Goal: Task Accomplishment & Management: Complete application form

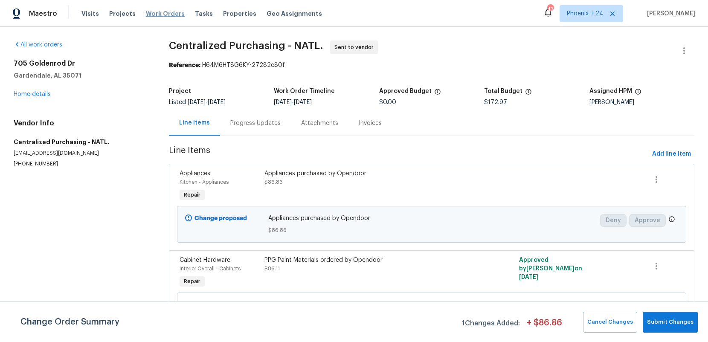
drag, startPoint x: 141, startPoint y: 11, endPoint x: 146, endPoint y: 11, distance: 5.1
click at [146, 11] on span "Work Orders" at bounding box center [165, 13] width 39 height 9
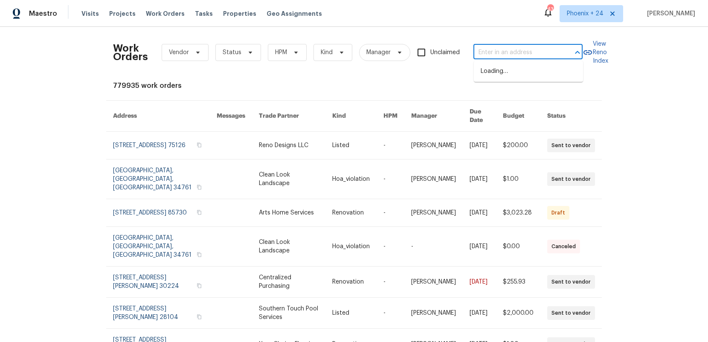
click at [520, 46] on input "text" at bounding box center [515, 52] width 85 height 13
paste input "1104 Maple Dr, Griffin, GA 30224"
type input "1104 Maple Dr, Griffin, GA 30224"
click at [519, 67] on li "1104 Maple Dr, Griffin, GA 30224" at bounding box center [528, 75] width 109 height 23
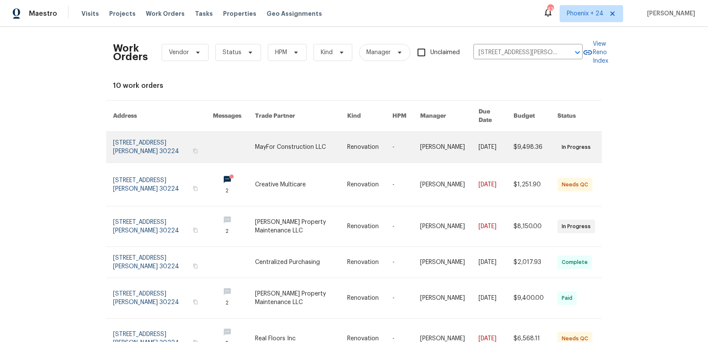
click at [258, 132] on link at bounding box center [301, 147] width 92 height 31
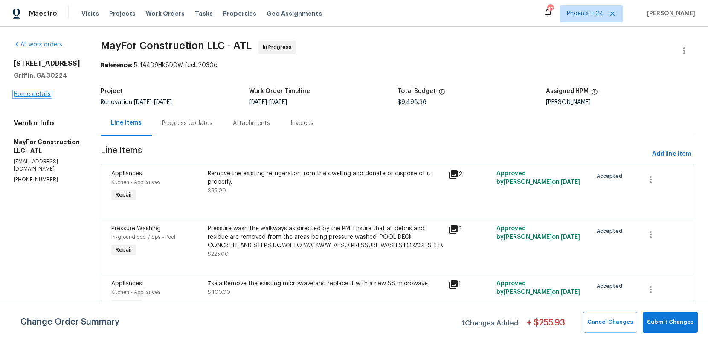
click at [26, 95] on link "Home details" at bounding box center [32, 94] width 37 height 6
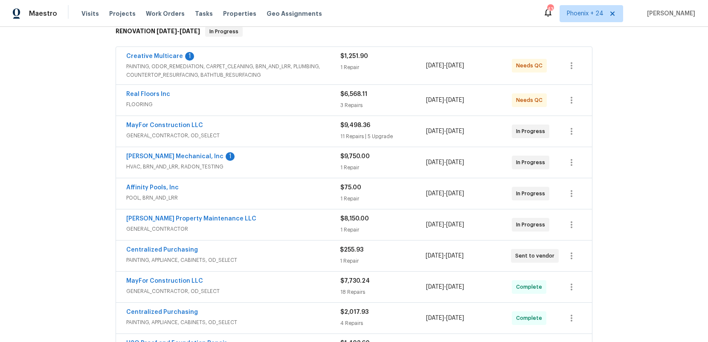
scroll to position [156, 0]
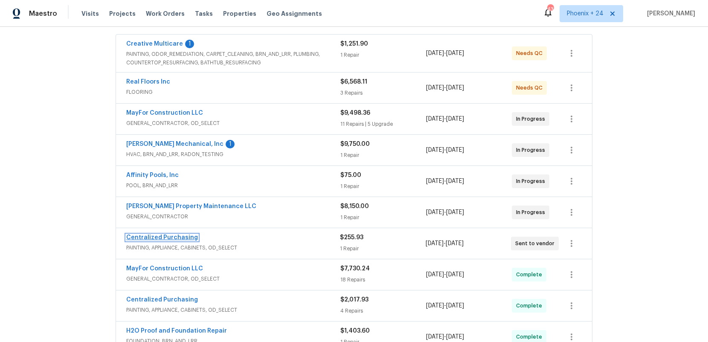
click at [181, 237] on link "Centralized Purchasing" at bounding box center [162, 238] width 72 height 6
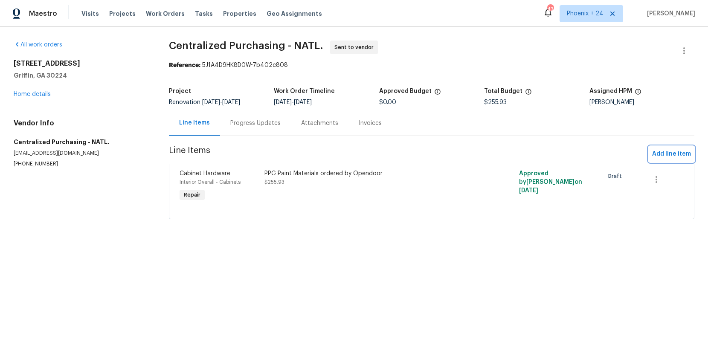
click at [669, 152] on span "Add line item" at bounding box center [671, 154] width 39 height 11
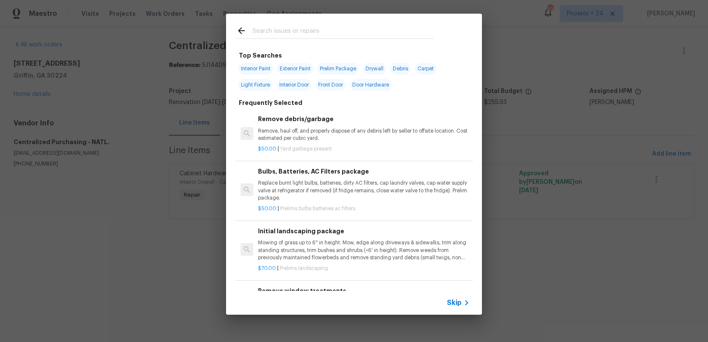
click at [276, 29] on input "text" at bounding box center [342, 32] width 181 height 13
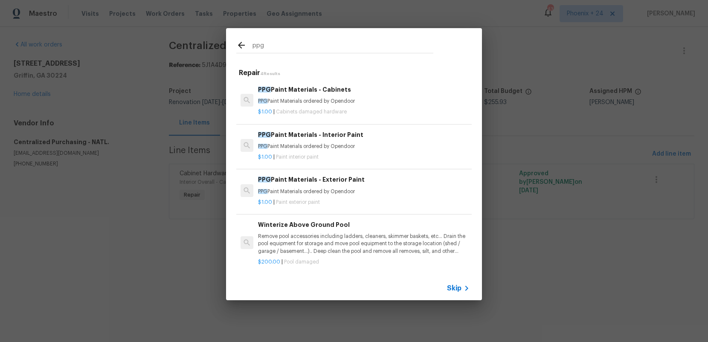
type input "ppg"
click at [208, 146] on div "ppg Repair 4 Results PPG Paint Materials - Cabinets PPG Paint Materials ordered…" at bounding box center [354, 164] width 708 height 328
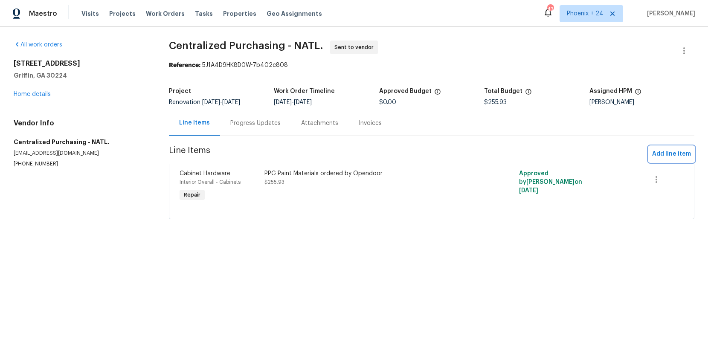
click at [667, 151] on span "Add line item" at bounding box center [671, 154] width 39 height 11
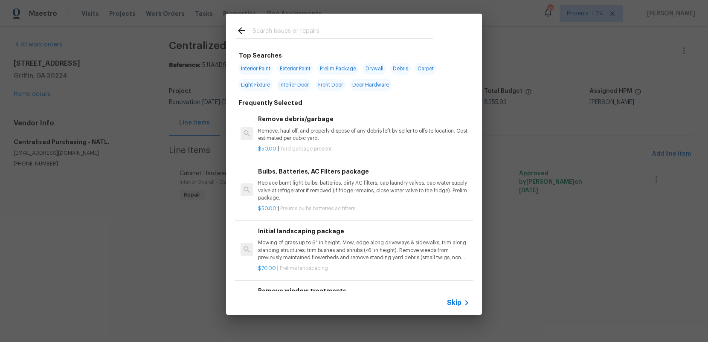
click at [365, 34] on input "text" at bounding box center [342, 32] width 181 height 13
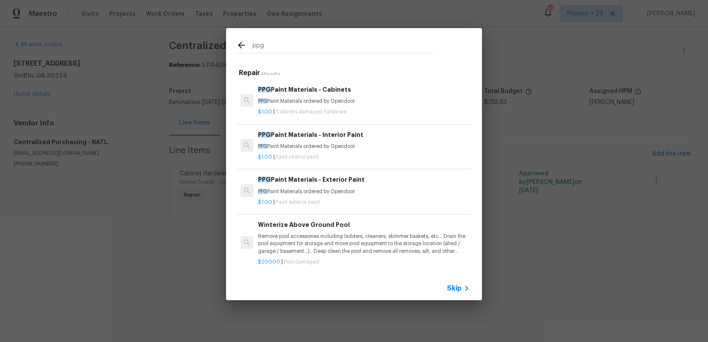
type input "ppg"
click at [376, 146] on p "PPG Paint Materials ordered by Opendoor" at bounding box center [363, 146] width 211 height 7
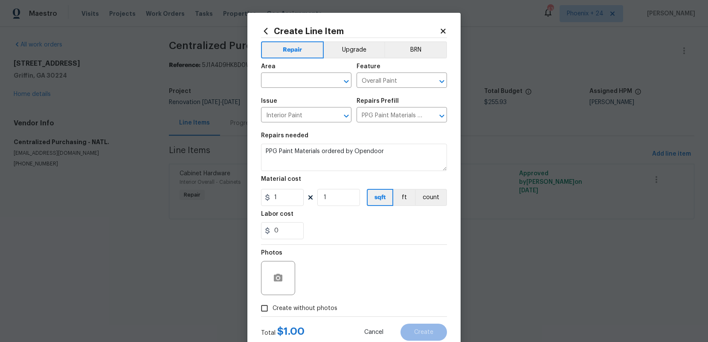
click at [291, 67] on div "Area" at bounding box center [306, 69] width 90 height 11
click at [291, 78] on input "text" at bounding box center [294, 81] width 67 height 13
click at [297, 111] on li "Interior Overall" at bounding box center [306, 114] width 90 height 14
type input "Interior Overall"
click at [291, 192] on input "1" at bounding box center [282, 197] width 43 height 17
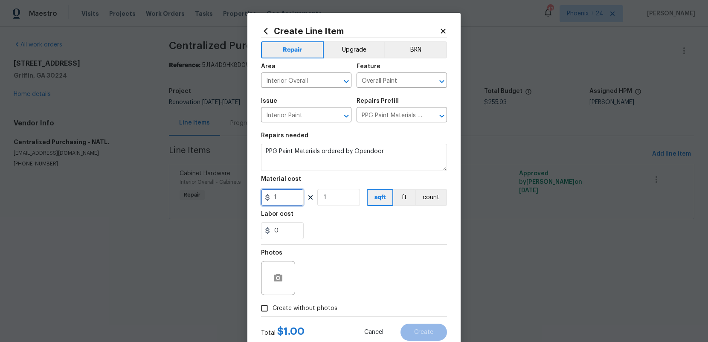
drag, startPoint x: 290, startPoint y: 195, endPoint x: 266, endPoint y: 193, distance: 24.4
click at [266, 193] on input "1" at bounding box center [282, 197] width 43 height 17
type input "39.89"
click at [312, 305] on span "Create without photos" at bounding box center [304, 308] width 65 height 9
click at [272, 305] on input "Create without photos" at bounding box center [264, 308] width 16 height 16
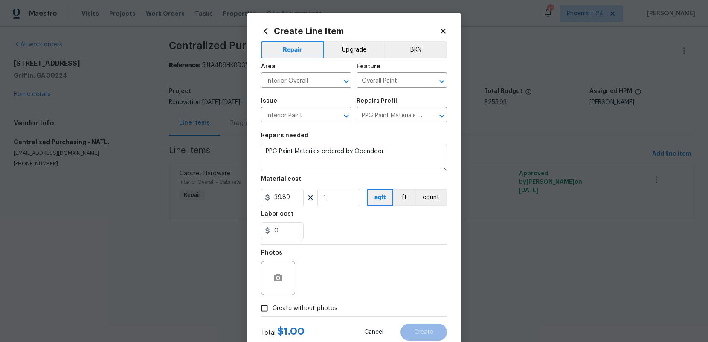
checkbox input "true"
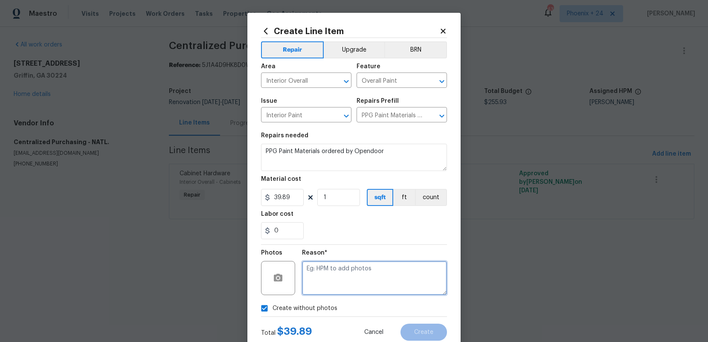
click at [333, 278] on textarea at bounding box center [374, 278] width 145 height 34
type textarea "na"
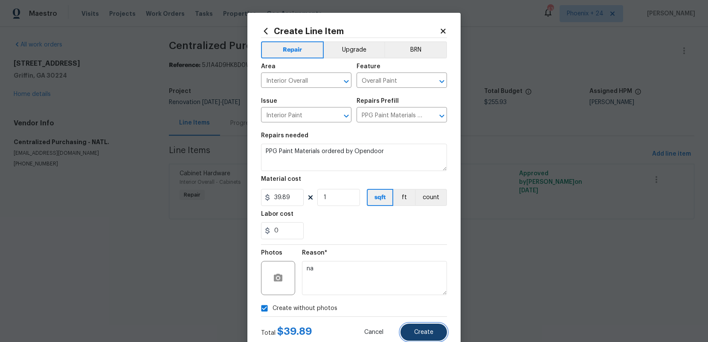
click at [423, 326] on button "Create" at bounding box center [423, 332] width 46 height 17
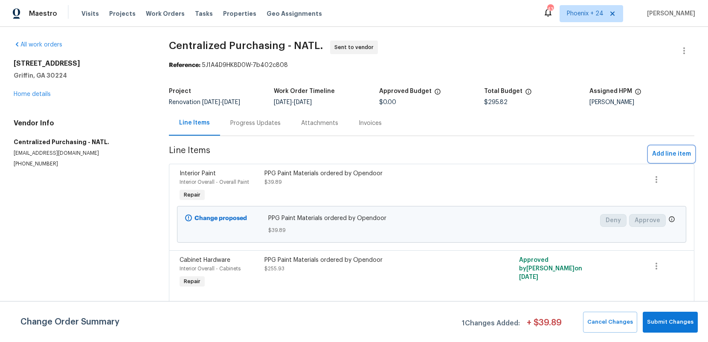
click at [664, 155] on span "Add line item" at bounding box center [671, 154] width 39 height 11
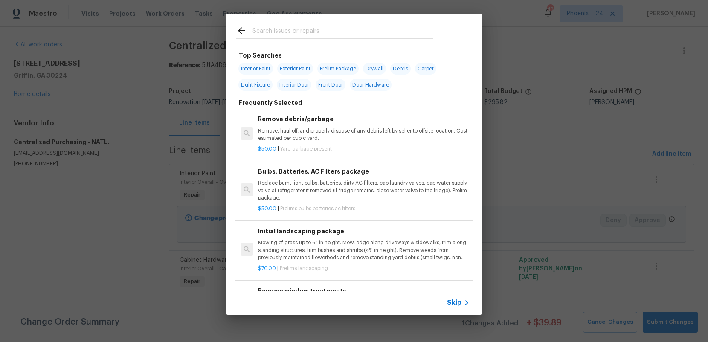
click at [335, 29] on input "text" at bounding box center [342, 32] width 181 height 13
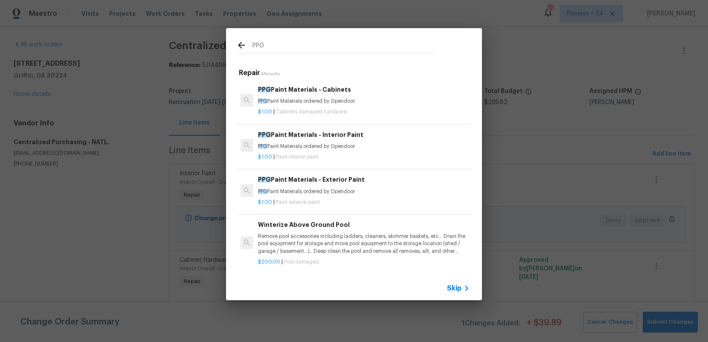
type input "PPG"
click at [380, 96] on div "PPG Paint Materials - Cabinets PPG Paint Materials ordered by Opendoor" at bounding box center [363, 95] width 211 height 20
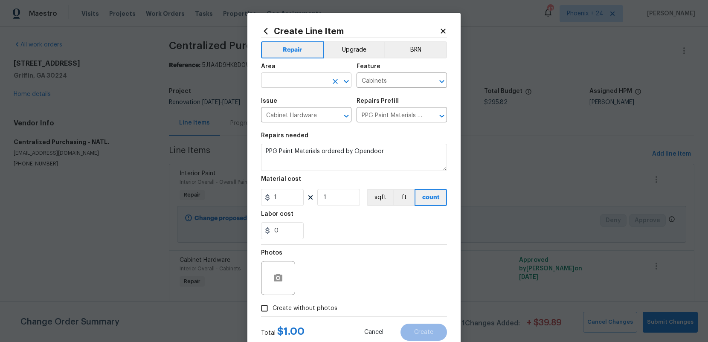
click at [301, 78] on input "text" at bounding box center [294, 81] width 67 height 13
click at [299, 114] on li "Interior Overall" at bounding box center [306, 114] width 90 height 14
type input "Interior Overall"
click at [290, 187] on div "Material cost" at bounding box center [354, 181] width 186 height 11
click at [291, 201] on input "1" at bounding box center [282, 197] width 43 height 17
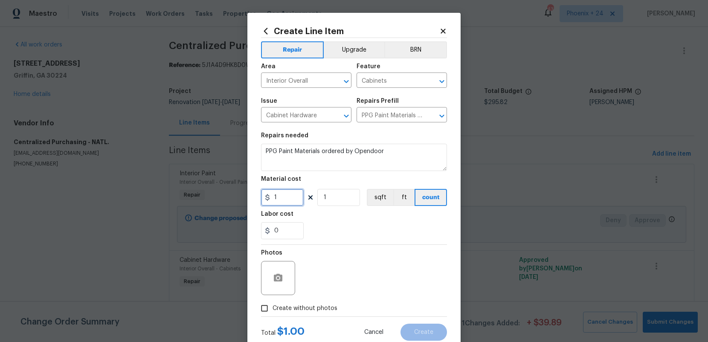
drag, startPoint x: 291, startPoint y: 201, endPoint x: 263, endPoint y: 196, distance: 29.0
click at [263, 196] on input "1" at bounding box center [282, 197] width 43 height 17
type input "48.77"
click at [316, 313] on label "Create without photos" at bounding box center [296, 308] width 81 height 16
click at [324, 314] on label "Create without photos" at bounding box center [296, 308] width 81 height 16
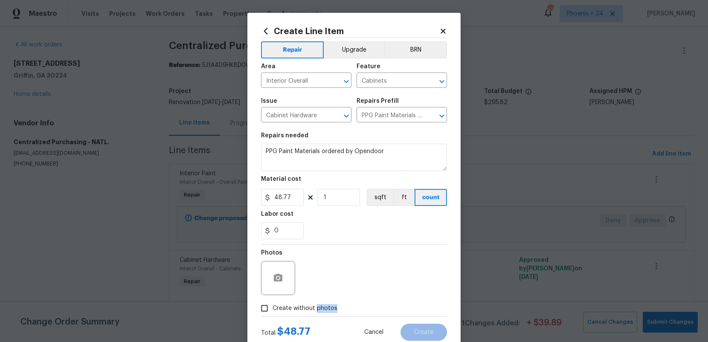
click at [272, 314] on input "Create without photos" at bounding box center [264, 308] width 16 height 16
click at [324, 307] on span "Create without photos" at bounding box center [304, 308] width 65 height 9
click at [272, 307] on input "Create without photos" at bounding box center [264, 308] width 16 height 16
click at [334, 283] on div "Photos" at bounding box center [354, 272] width 186 height 55
click at [327, 303] on label "Create without photos" at bounding box center [296, 308] width 81 height 16
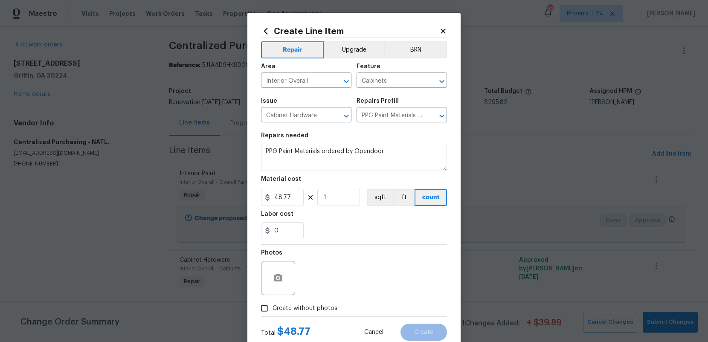
click at [272, 303] on input "Create without photos" at bounding box center [264, 308] width 16 height 16
checkbox input "true"
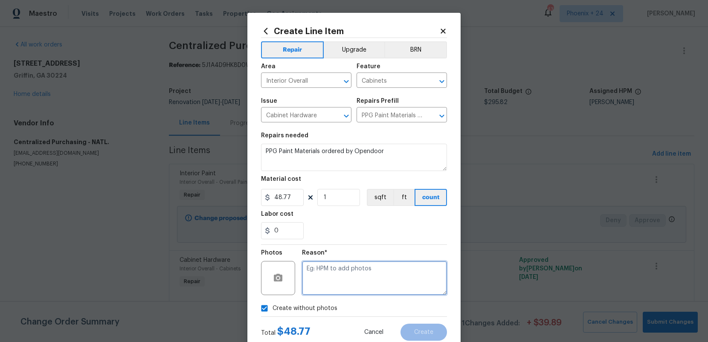
click at [333, 288] on textarea at bounding box center [374, 278] width 145 height 34
type textarea "NA"
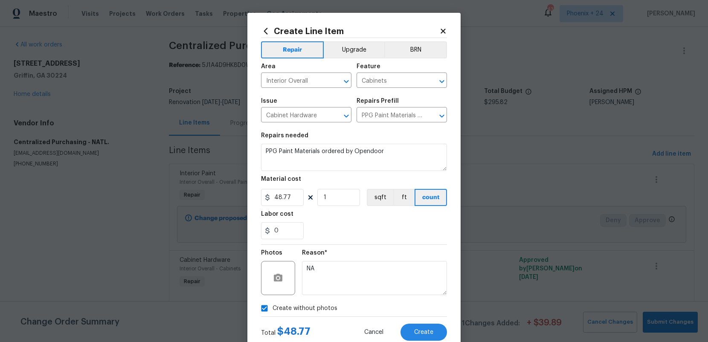
click at [404, 255] on div "Reason*" at bounding box center [374, 255] width 145 height 11
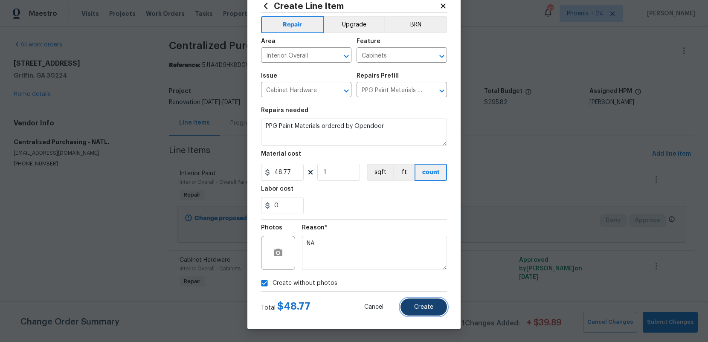
click at [435, 310] on button "Create" at bounding box center [423, 306] width 46 height 17
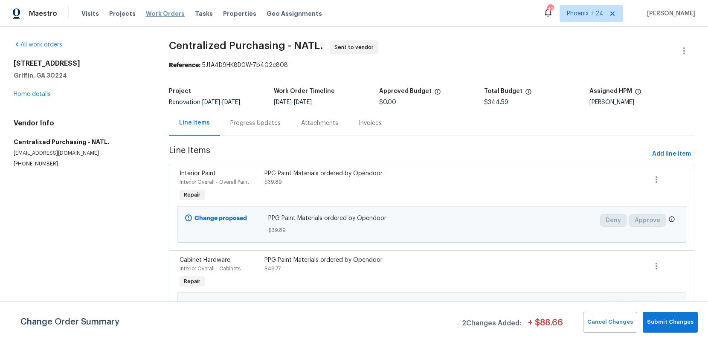
click at [161, 15] on span "Work Orders" at bounding box center [165, 13] width 39 height 9
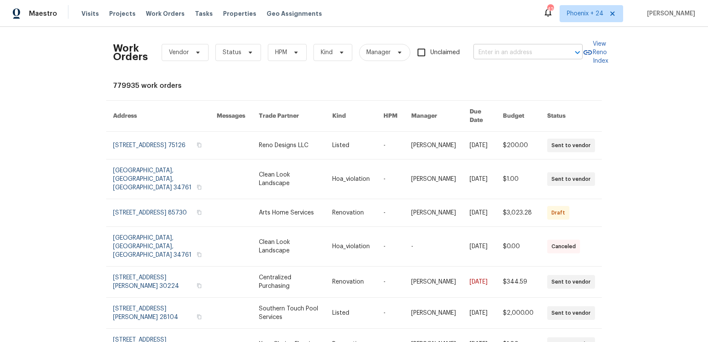
click at [516, 46] on div "Work Orders Vendor Status HPM Kind Manager Unclaimed ​" at bounding box center [347, 53] width 469 height 38
click at [517, 52] on input "text" at bounding box center [515, 52] width 85 height 13
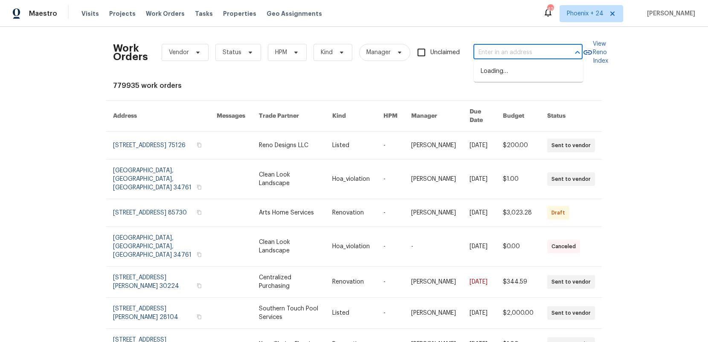
paste input "1275 Mountain Dr NE, Conyers, GA 30013"
type input "1275 Mountain Dr NE, Conyers, GA 30013"
click at [519, 68] on li "1275 Mountain Dr NE, Conyers, GA 30013" at bounding box center [528, 75] width 109 height 23
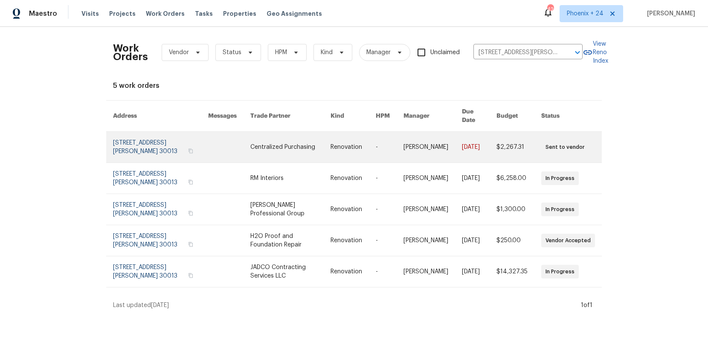
click at [301, 149] on link at bounding box center [290, 147] width 80 height 31
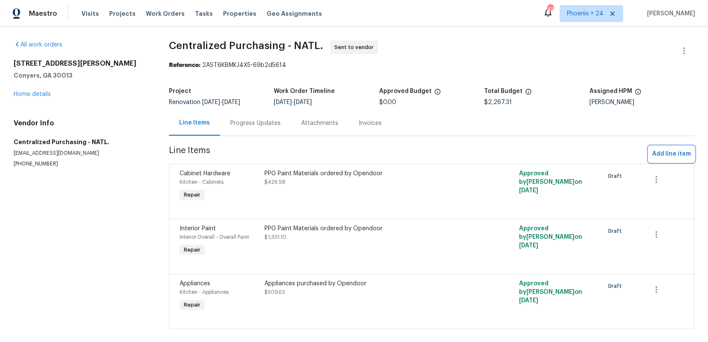
click at [659, 158] on span "Add line item" at bounding box center [671, 154] width 39 height 11
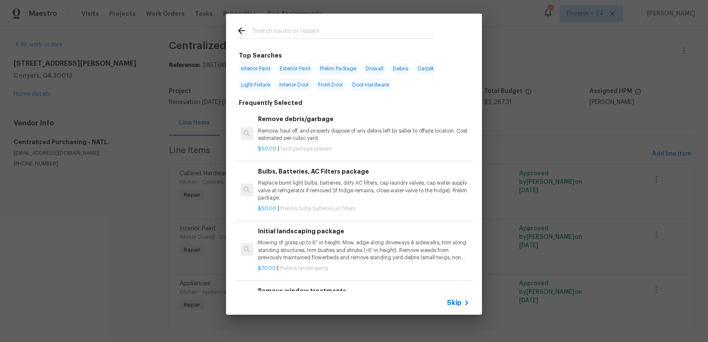
click at [281, 29] on input "text" at bounding box center [342, 32] width 181 height 13
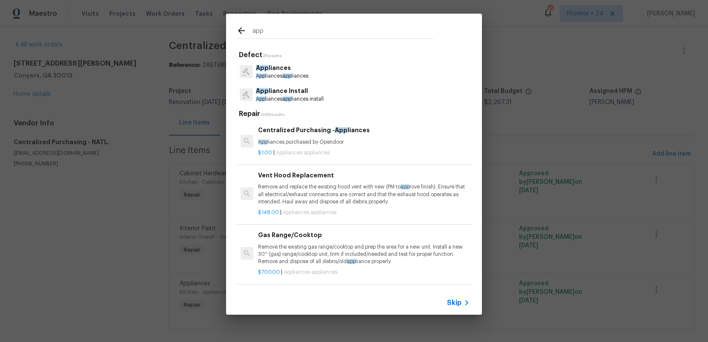
type input "app"
click at [360, 142] on p "App liances purchased by Opendoor" at bounding box center [363, 142] width 211 height 7
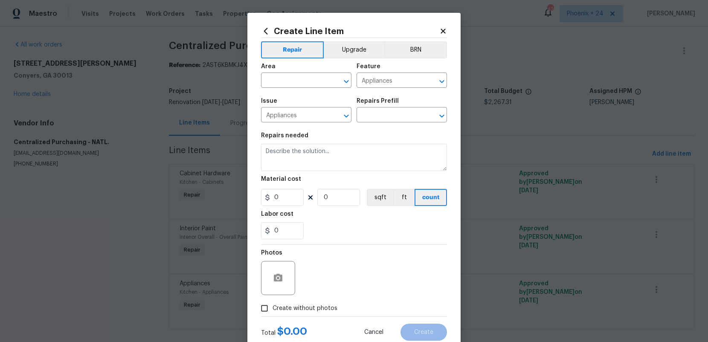
type input "Centralized Purchasing - Appliances $1.00"
type textarea "Appliances purchased by Opendoor"
type input "1"
drag, startPoint x: 285, startPoint y: 200, endPoint x: 259, endPoint y: 197, distance: 26.7
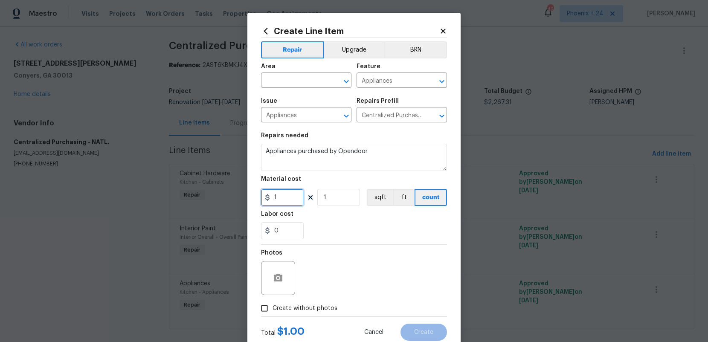
click at [259, 197] on div "Create Line Item Repair Upgrade BRN Area ​ Feature Appliances ​ Issue Appliance…" at bounding box center [353, 184] width 213 height 342
type input "2018.65"
drag, startPoint x: 275, startPoint y: 77, endPoint x: 270, endPoint y: 77, distance: 5.6
click at [275, 77] on input "text" at bounding box center [294, 81] width 67 height 13
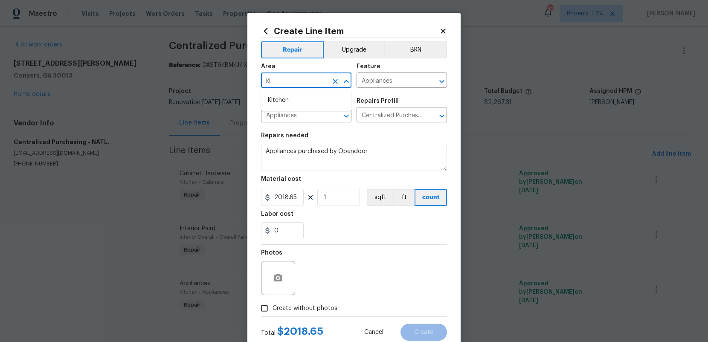
click at [273, 84] on input "ki" at bounding box center [294, 81] width 67 height 13
click at [278, 96] on li "Kitchen" at bounding box center [306, 100] width 90 height 14
type input "Kitchen"
click at [316, 300] on label "Create without photos" at bounding box center [296, 308] width 81 height 16
click at [272, 300] on input "Create without photos" at bounding box center [264, 308] width 16 height 16
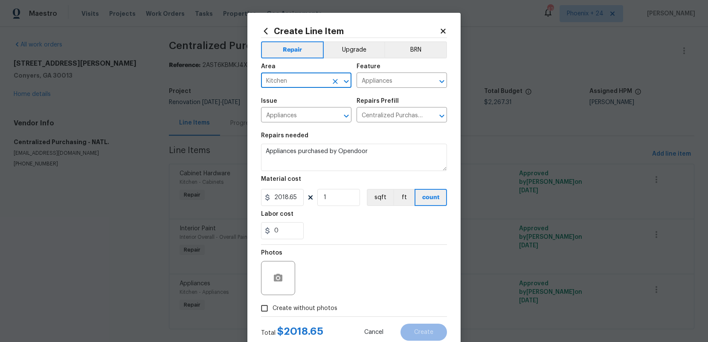
checkbox input "true"
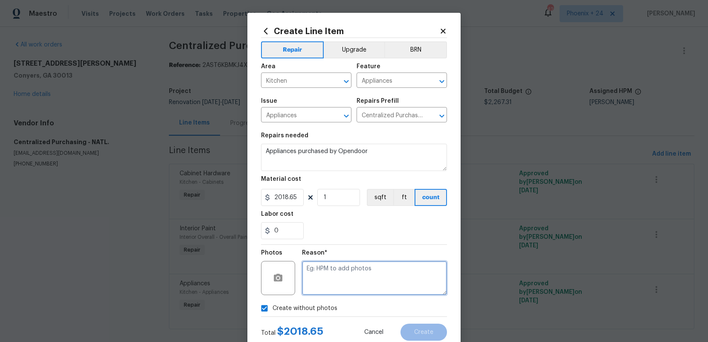
click at [327, 294] on textarea at bounding box center [374, 278] width 145 height 34
type textarea "NA"
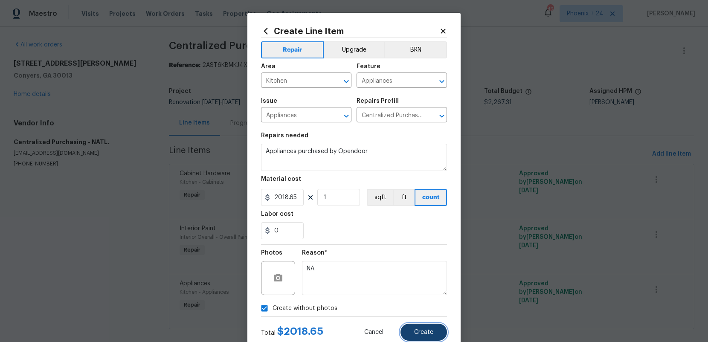
click at [430, 336] on button "Create" at bounding box center [423, 332] width 46 height 17
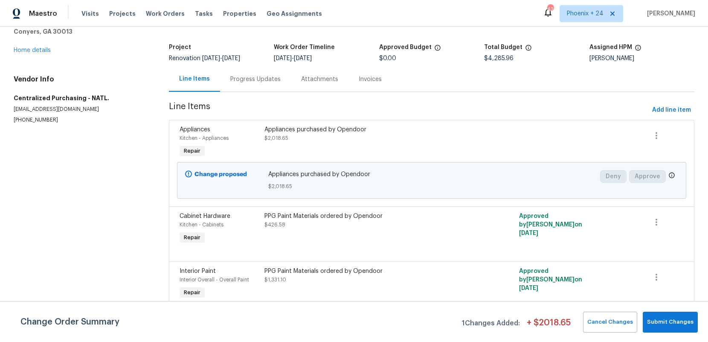
scroll to position [58, 0]
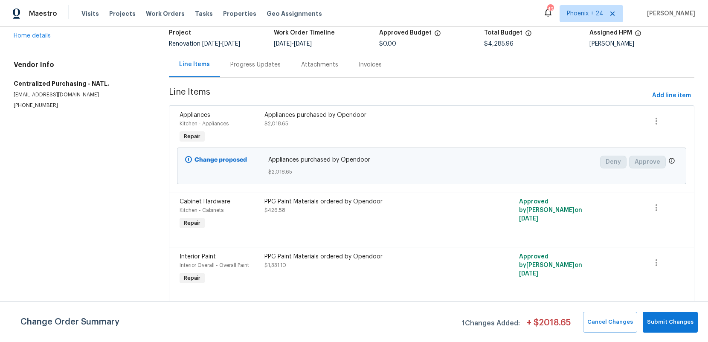
click at [638, 128] on div at bounding box center [622, 127] width 42 height 39
click at [661, 119] on button "button" at bounding box center [656, 121] width 20 height 20
drag, startPoint x: 239, startPoint y: 133, endPoint x: 263, endPoint y: 123, distance: 25.3
click at [240, 132] on div at bounding box center [354, 171] width 708 height 342
click at [275, 125] on span "$2,018.65" at bounding box center [276, 123] width 24 height 5
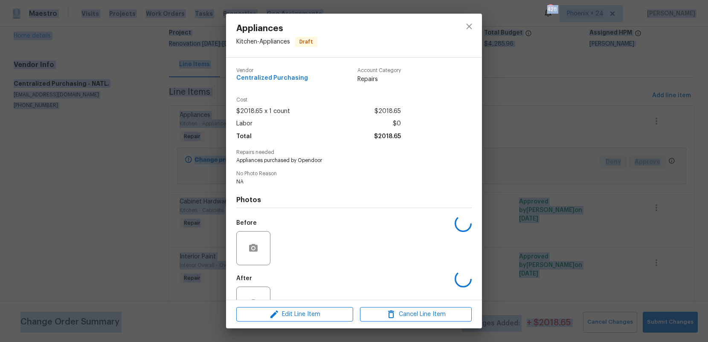
click at [275, 125] on div "Labor $0" at bounding box center [318, 124] width 165 height 12
click at [332, 312] on span "Edit Line Item" at bounding box center [295, 314] width 112 height 11
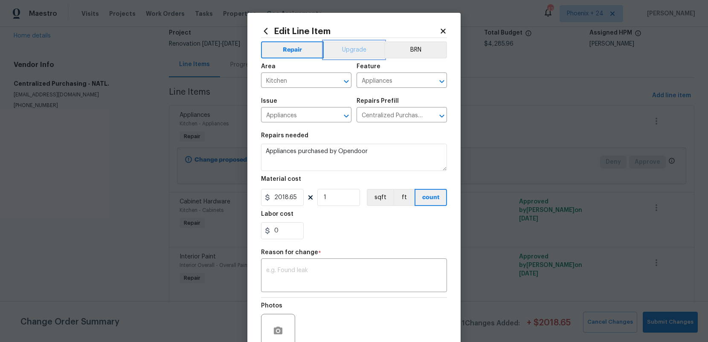
click at [358, 49] on button "Upgrade" at bounding box center [354, 49] width 61 height 17
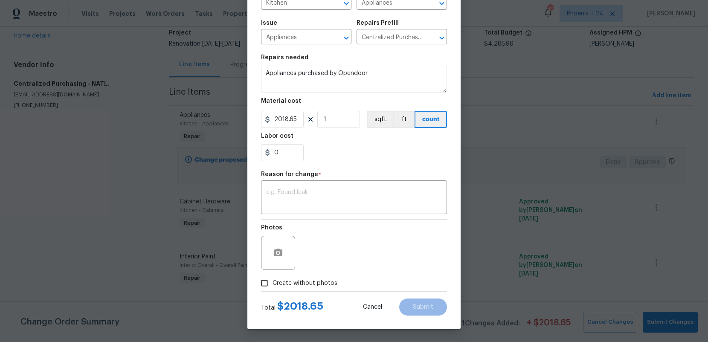
click at [278, 281] on span "Create without photos" at bounding box center [304, 283] width 65 height 9
click at [272, 281] on input "Create without photos" at bounding box center [264, 283] width 16 height 16
checkbox input "true"
click at [307, 198] on textarea at bounding box center [354, 198] width 176 height 18
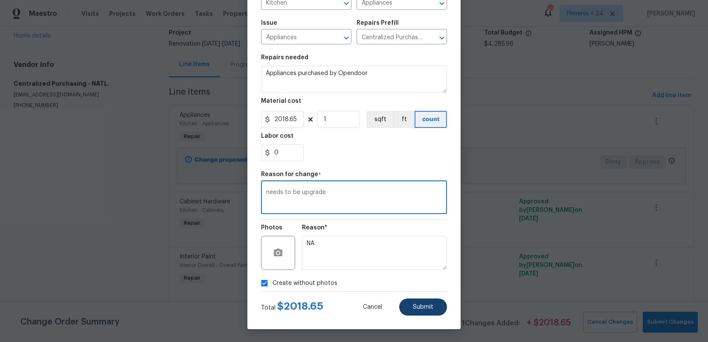
type textarea "needs to be upgrade"
click at [429, 304] on span "Submit" at bounding box center [423, 307] width 20 height 6
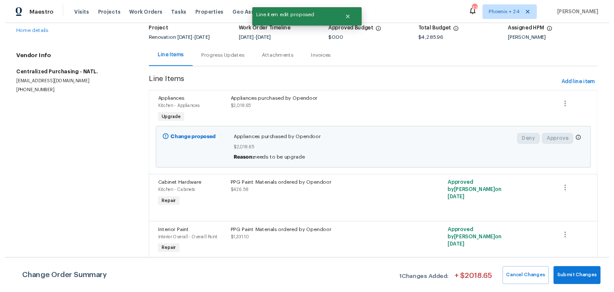
scroll to position [0, 0]
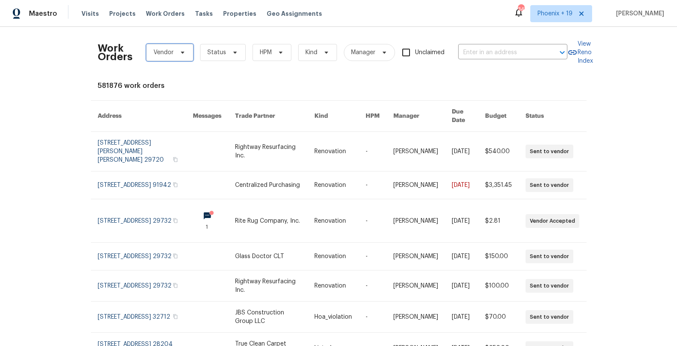
click at [171, 57] on span "Vendor" at bounding box center [169, 52] width 47 height 17
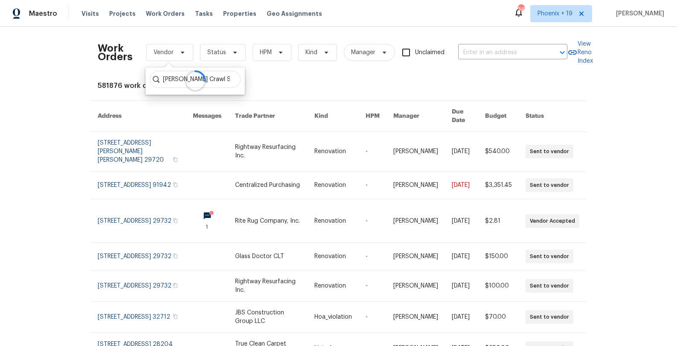
scroll to position [0, 66]
type input "[PERSON_NAME] Crawl Space & Structural Repair, LLC"
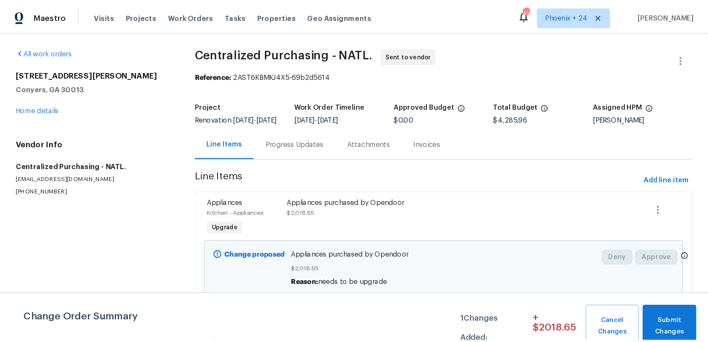
scroll to position [58, 0]
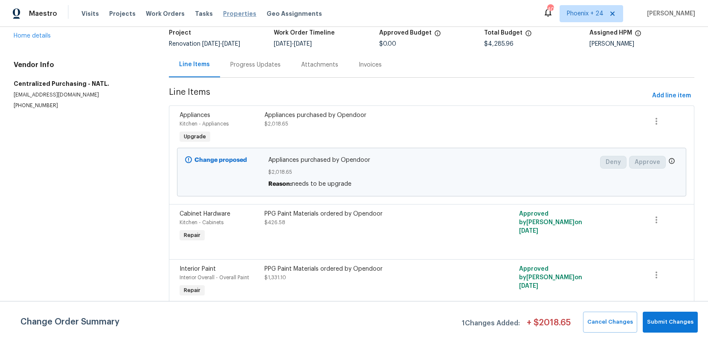
click at [175, 15] on span "Work Orders" at bounding box center [165, 13] width 39 height 9
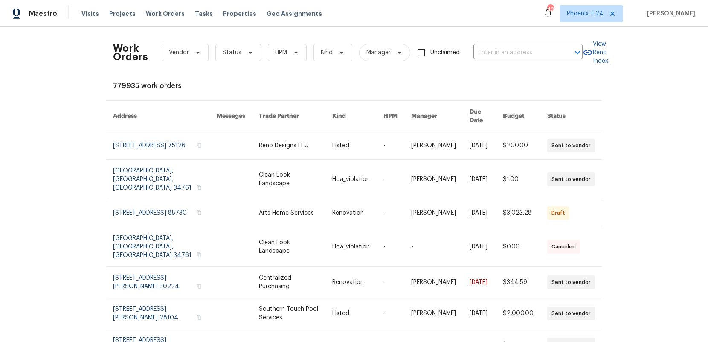
drag, startPoint x: 589, startPoint y: 5, endPoint x: 587, endPoint y: 15, distance: 10.9
click at [590, 6] on div "Maestro Visits Projects Work Orders Tasks Properties Geo Assignments 405 [GEOGR…" at bounding box center [354, 13] width 708 height 27
click at [590, 17] on span "Phoenix + 24" at bounding box center [585, 13] width 37 height 9
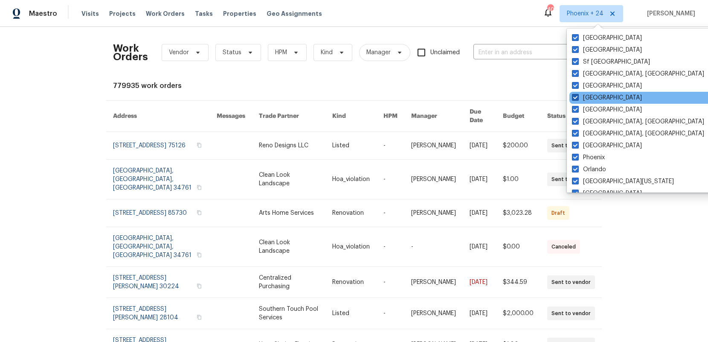
scroll to position [571, 0]
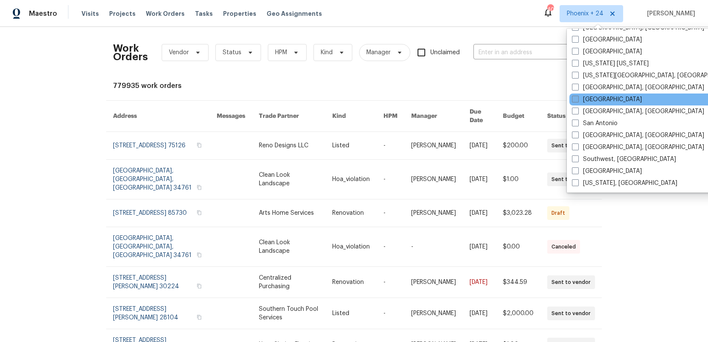
click at [588, 98] on label "[GEOGRAPHIC_DATA]" at bounding box center [607, 99] width 70 height 9
click at [577, 98] on input "[GEOGRAPHIC_DATA]" at bounding box center [575, 98] width 6 height 6
checkbox input "true"
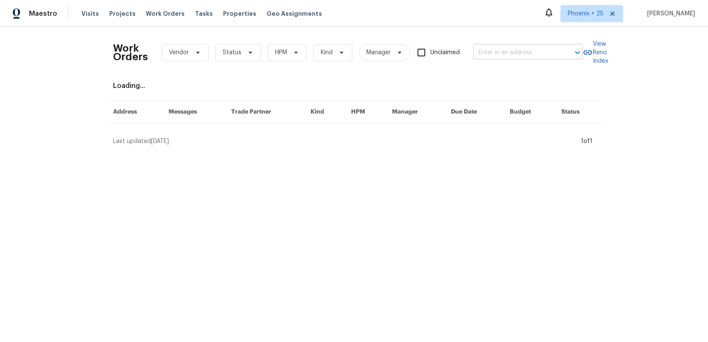
drag, startPoint x: 547, startPoint y: 66, endPoint x: 508, endPoint y: 55, distance: 40.4
click at [546, 66] on div "Work Orders Vendor Status HPM Kind Manager Unclaimed ​" at bounding box center [347, 53] width 469 height 38
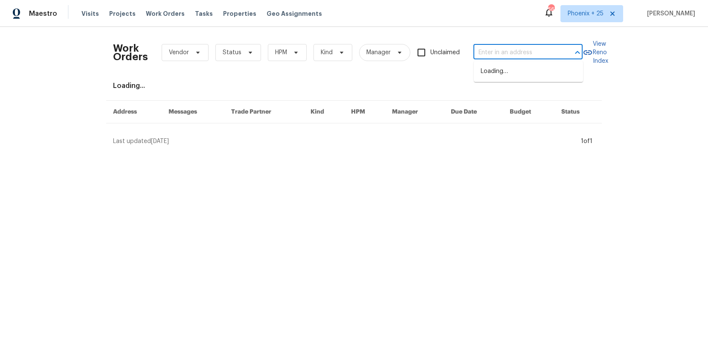
click at [508, 55] on input "text" at bounding box center [515, 52] width 85 height 13
paste input "[STREET_ADDRESS]"
type input "[STREET_ADDRESS]"
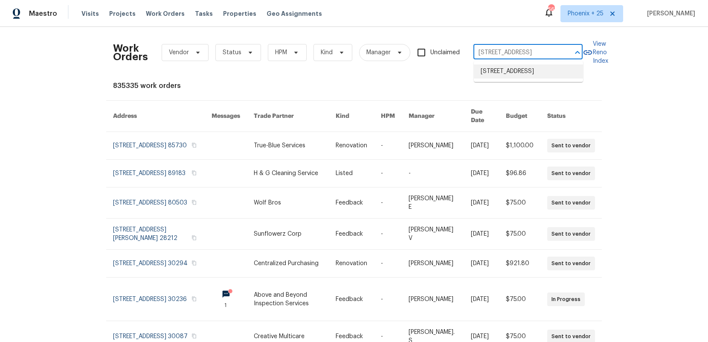
click at [509, 71] on li "[STREET_ADDRESS]" at bounding box center [528, 71] width 109 height 14
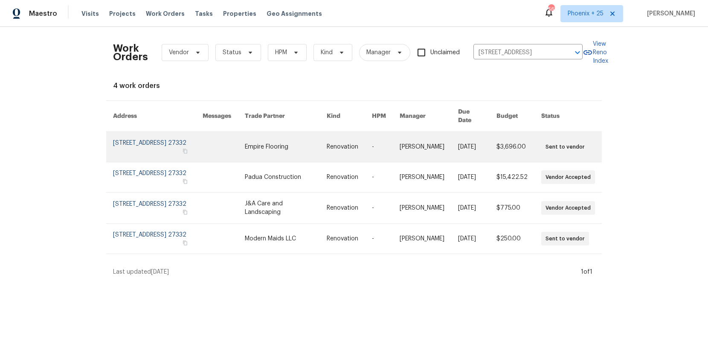
click at [265, 140] on link at bounding box center [286, 147] width 82 height 30
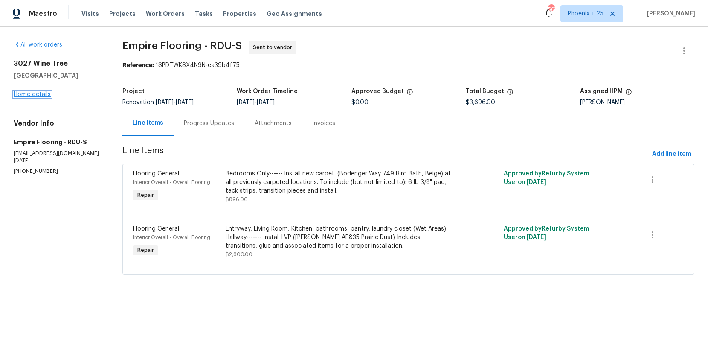
click at [46, 91] on link "Home details" at bounding box center [32, 94] width 37 height 6
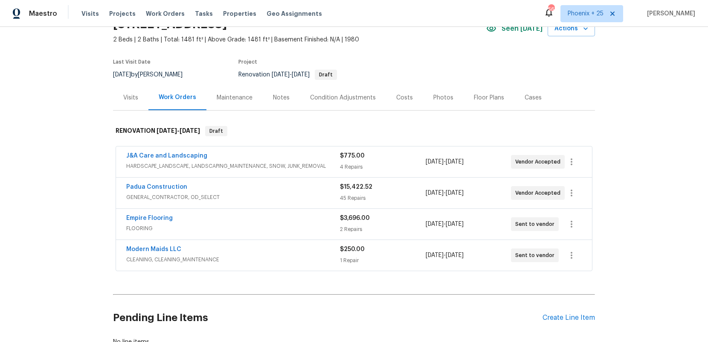
scroll to position [81, 0]
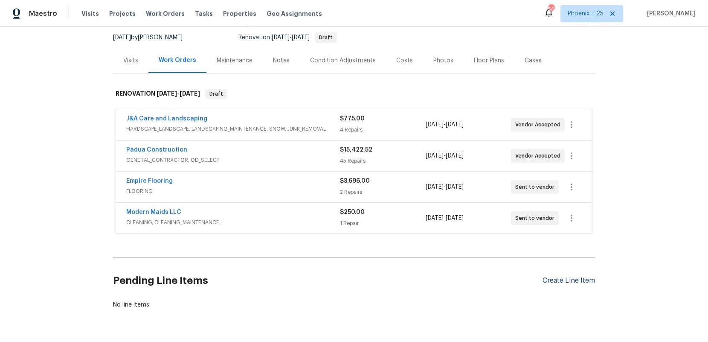
click at [570, 281] on div "Create Line Item" at bounding box center [568, 280] width 52 height 8
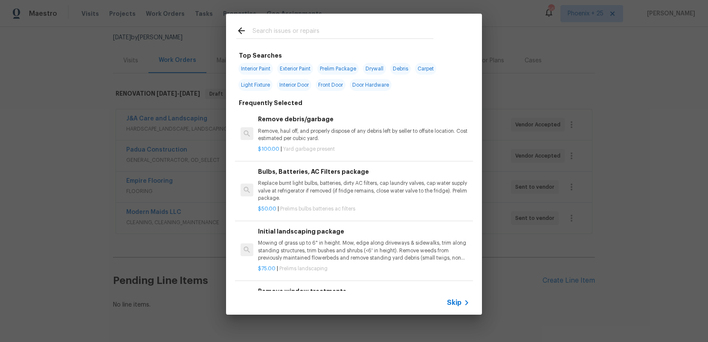
click at [312, 23] on div at bounding box center [334, 31] width 217 height 34
click at [313, 29] on input "text" at bounding box center [342, 32] width 181 height 13
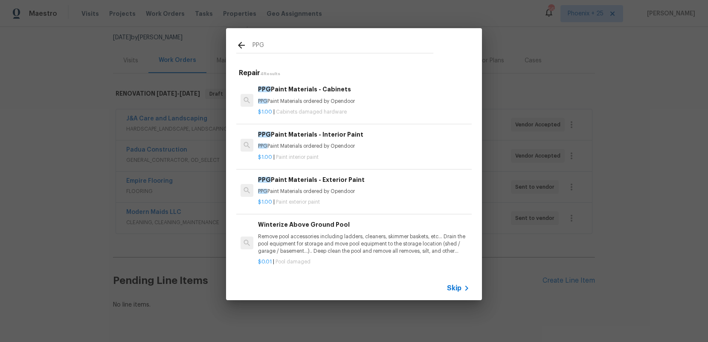
type input "PPG"
click at [377, 136] on h6 "PPG Paint Materials - Interior Paint" at bounding box center [363, 134] width 211 height 9
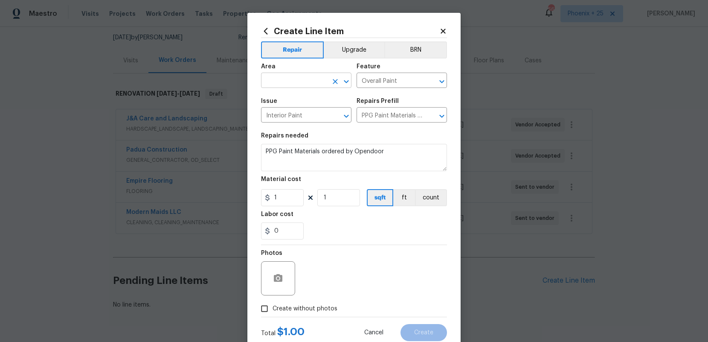
click at [316, 86] on input "text" at bounding box center [294, 81] width 67 height 13
click at [303, 116] on li "Interior Overall" at bounding box center [306, 114] width 90 height 14
type input "Interior Overall"
click at [293, 201] on input "1" at bounding box center [282, 197] width 43 height 17
drag, startPoint x: 293, startPoint y: 201, endPoint x: 261, endPoint y: 197, distance: 32.2
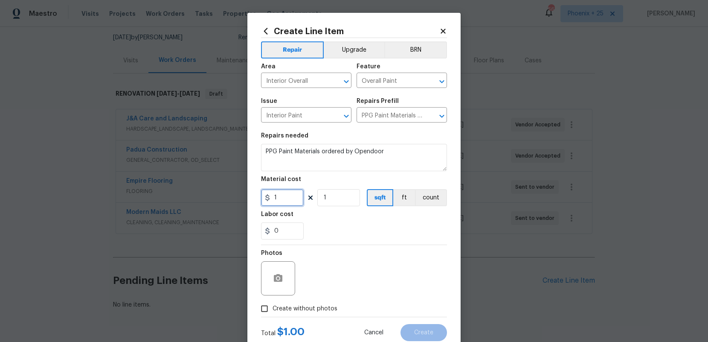
click at [261, 197] on input "1" at bounding box center [282, 197] width 43 height 17
type input "411.56"
drag, startPoint x: 312, startPoint y: 307, endPoint x: 315, endPoint y: 301, distance: 7.2
click at [312, 292] on span "Create without photos" at bounding box center [304, 308] width 65 height 9
click at [272, 292] on input "Create without photos" at bounding box center [264, 308] width 16 height 16
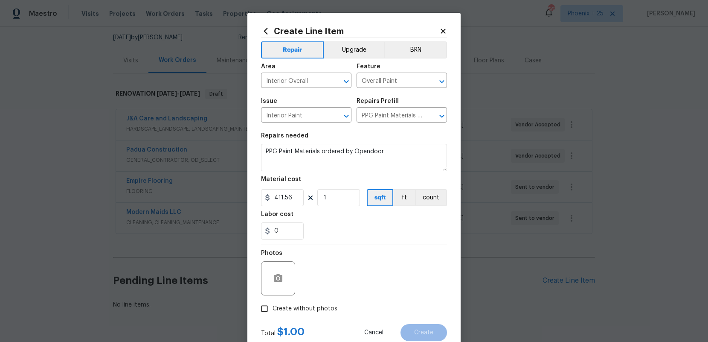
checkbox input "true"
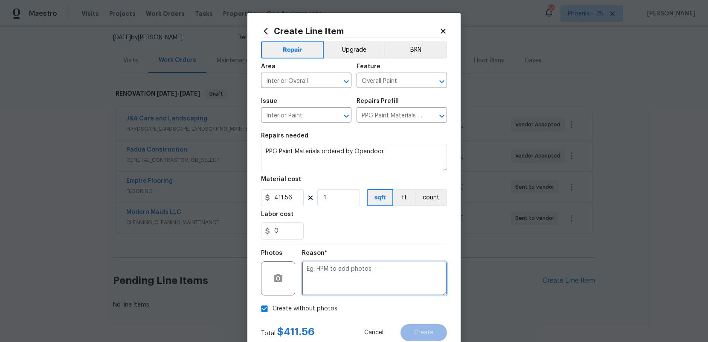
click at [324, 284] on textarea at bounding box center [374, 278] width 145 height 34
type textarea "n"
type textarea "NA"
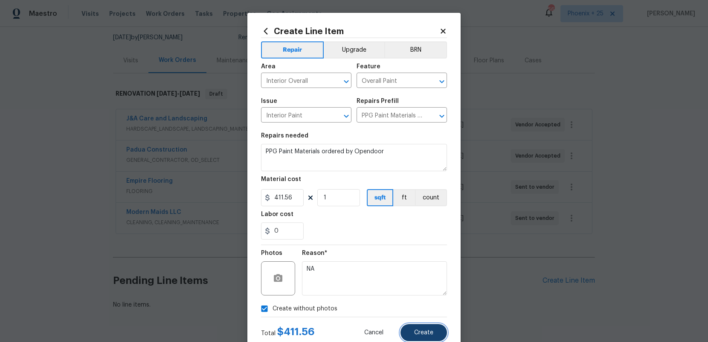
click at [426, 292] on span "Create" at bounding box center [423, 332] width 19 height 6
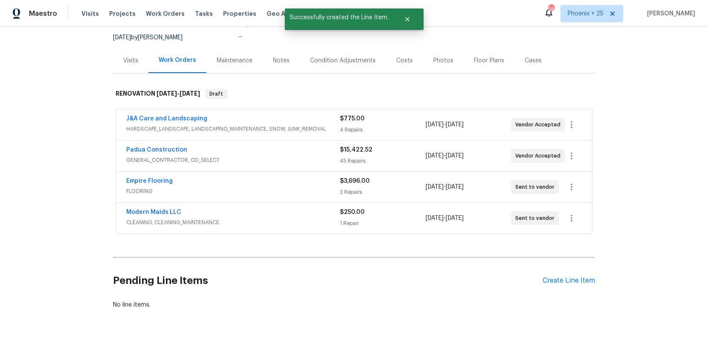
click at [572, 284] on div "Pending Line Items Create Line Item" at bounding box center [354, 281] width 482 height 40
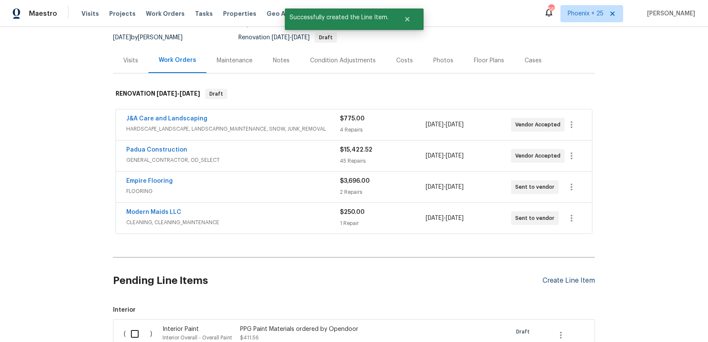
click at [572, 283] on div "Create Line Item" at bounding box center [568, 280] width 52 height 8
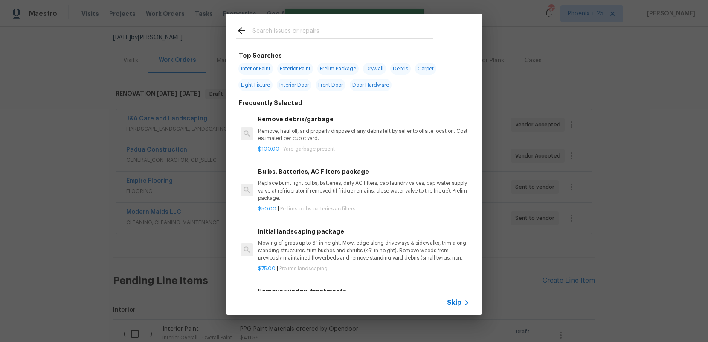
click at [333, 31] on input "text" at bounding box center [342, 32] width 181 height 13
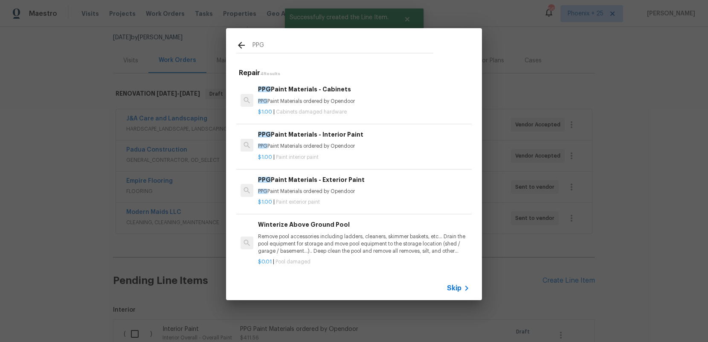
type input "PPG"
click at [372, 107] on div "$1.00 | Cabinets damaged hardware" at bounding box center [363, 110] width 211 height 11
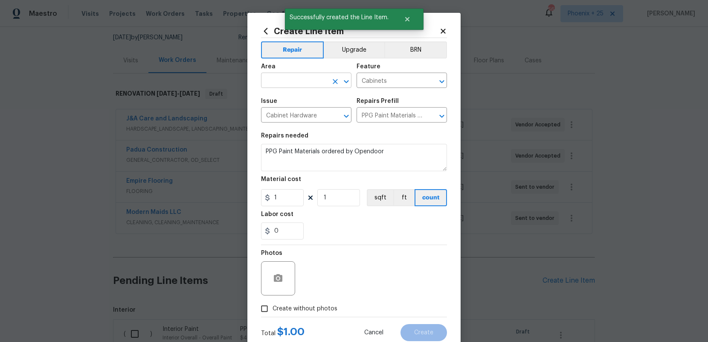
click at [302, 80] on input "text" at bounding box center [294, 81] width 67 height 13
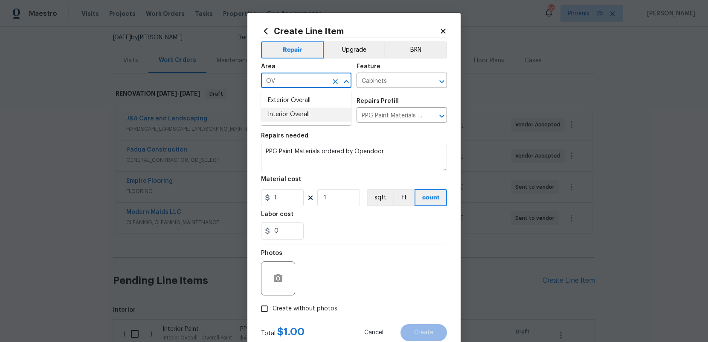
click at [308, 119] on li "Interior Overall" at bounding box center [306, 114] width 90 height 14
type input "Interior Overall"
drag, startPoint x: 295, startPoint y: 180, endPoint x: 295, endPoint y: 201, distance: 20.9
click at [293, 183] on div "Material cost" at bounding box center [354, 181] width 186 height 11
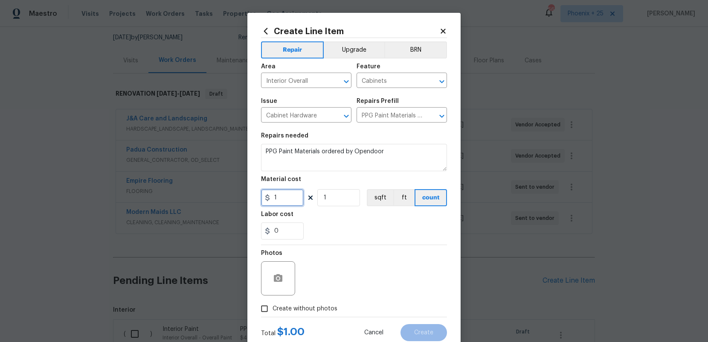
click at [295, 201] on input "1" at bounding box center [282, 197] width 43 height 17
drag, startPoint x: 295, startPoint y: 201, endPoint x: 256, endPoint y: 196, distance: 39.1
click at [255, 196] on div "Create Line Item Repair Upgrade BRN Area Interior Overall ​ Feature Cabinets ​ …" at bounding box center [353, 184] width 213 height 342
type input "402.22"
click at [291, 292] on span "Create without photos" at bounding box center [304, 308] width 65 height 9
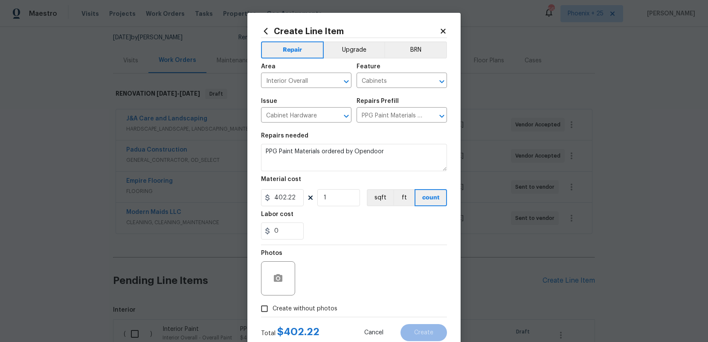
click at [272, 292] on input "Create without photos" at bounding box center [264, 308] width 16 height 16
checkbox input "true"
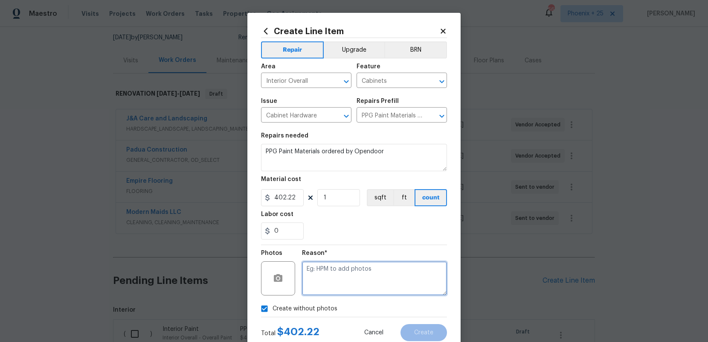
click at [337, 287] on textarea at bounding box center [374, 278] width 145 height 34
type textarea "n"
type textarea "NA"
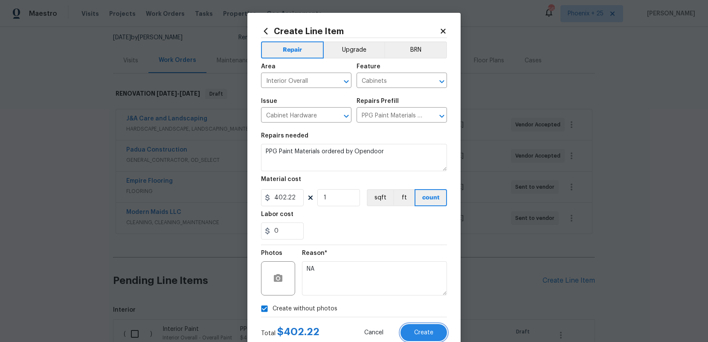
drag, startPoint x: 436, startPoint y: 330, endPoint x: 437, endPoint y: 321, distance: 9.0
click at [435, 292] on button "Create" at bounding box center [423, 332] width 46 height 17
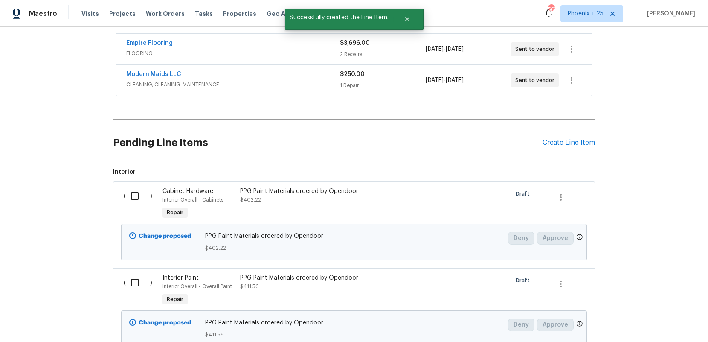
scroll to position [275, 0]
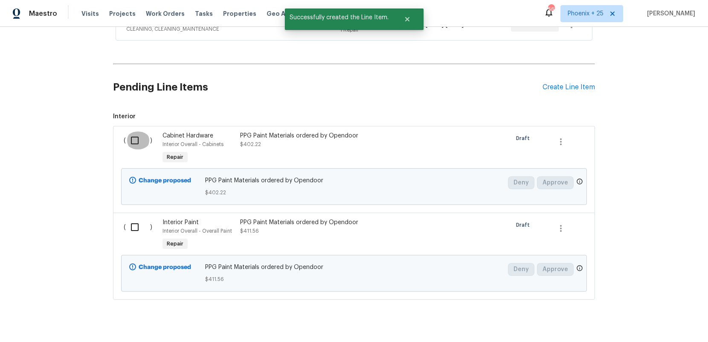
drag, startPoint x: 135, startPoint y: 142, endPoint x: 150, endPoint y: 209, distance: 69.3
click at [135, 142] on input "checkbox" at bounding box center [138, 140] width 24 height 18
checkbox input "true"
click at [149, 222] on input "checkbox" at bounding box center [138, 227] width 24 height 18
checkbox input "true"
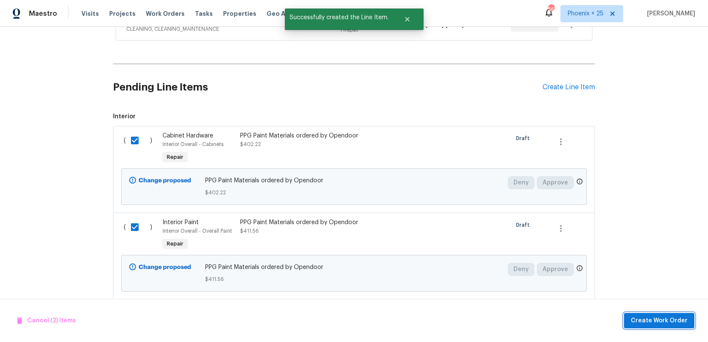
click at [614, 292] on button "Create Work Order" at bounding box center [659, 321] width 70 height 16
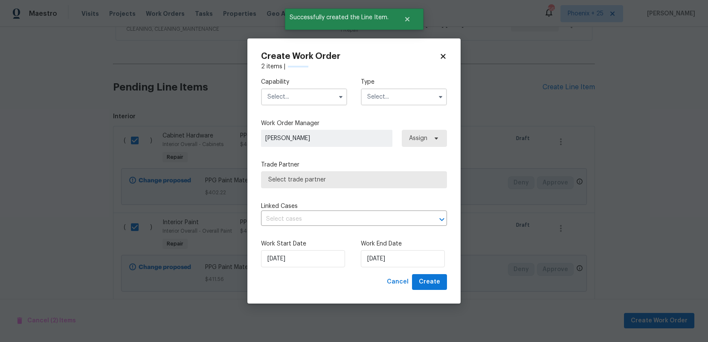
checkbox input "false"
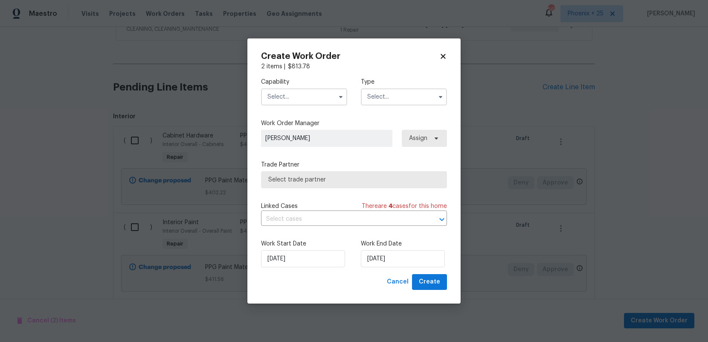
click at [309, 99] on input "text" at bounding box center [304, 96] width 86 height 17
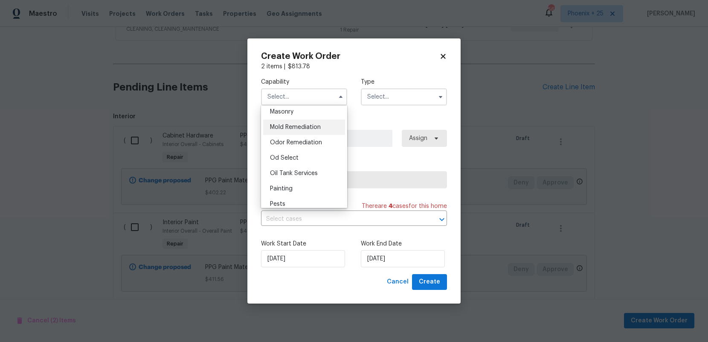
scroll to position [651, 0]
drag, startPoint x: 301, startPoint y: 181, endPoint x: 346, endPoint y: 153, distance: 53.5
click at [301, 181] on div "Painting" at bounding box center [304, 180] width 82 height 15
type input "Painting"
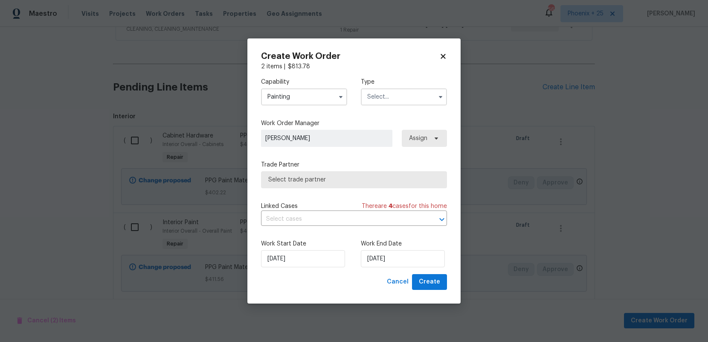
click at [400, 99] on input "text" at bounding box center [404, 96] width 86 height 17
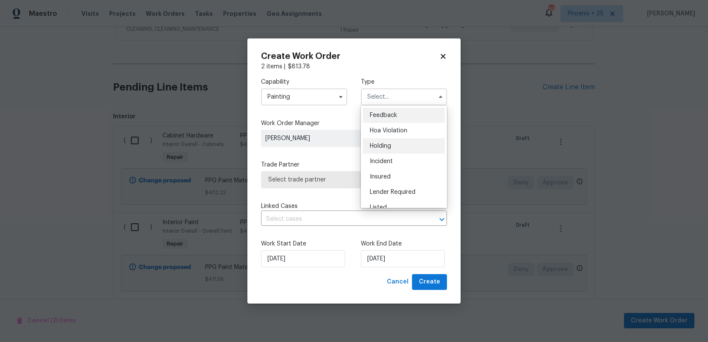
scroll to position [194, 0]
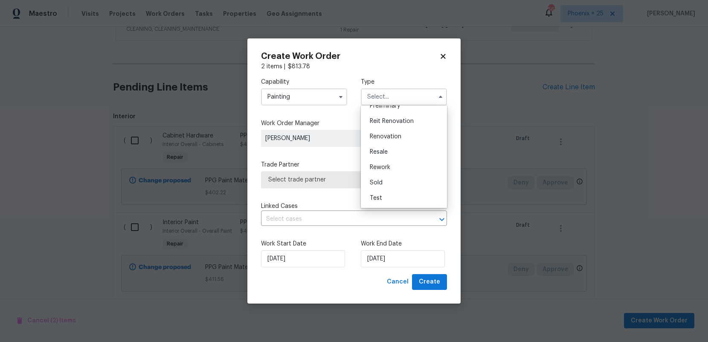
click at [393, 138] on span "Renovation" at bounding box center [386, 136] width 32 height 6
type input "Renovation"
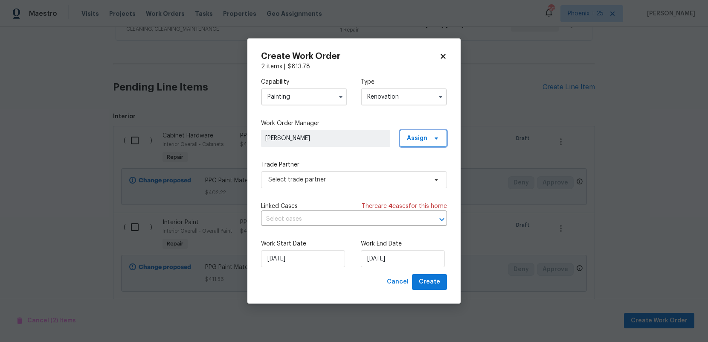
click at [419, 141] on span "Assign" at bounding box center [417, 138] width 20 height 9
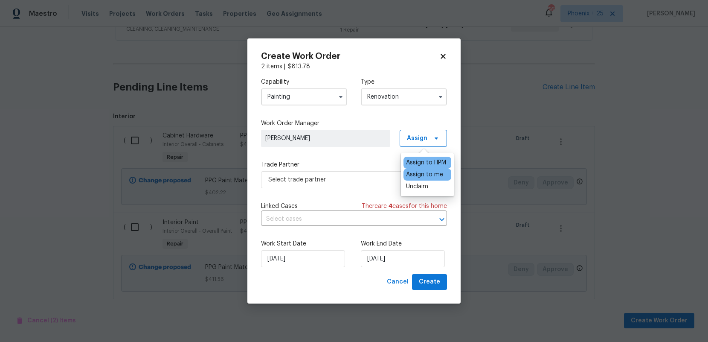
click at [420, 171] on div "Assign to me" at bounding box center [424, 174] width 37 height 9
click at [365, 175] on span "Select trade partner" at bounding box center [347, 179] width 159 height 9
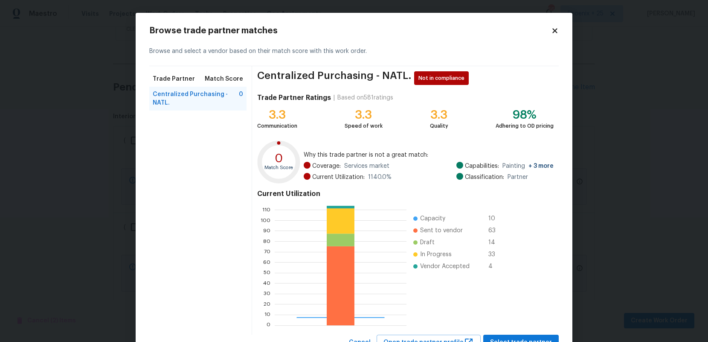
scroll to position [35, 0]
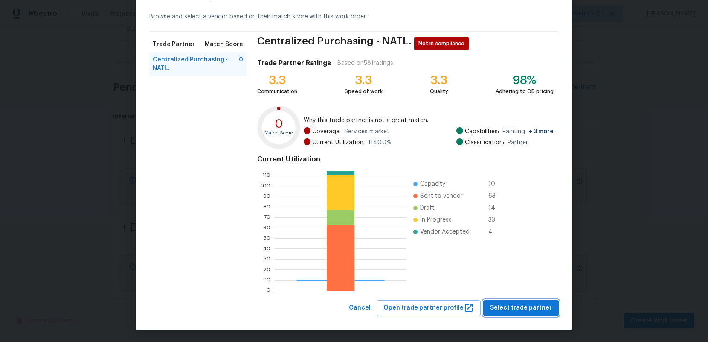
click at [515, 292] on button "Select trade partner" at bounding box center [520, 308] width 75 height 16
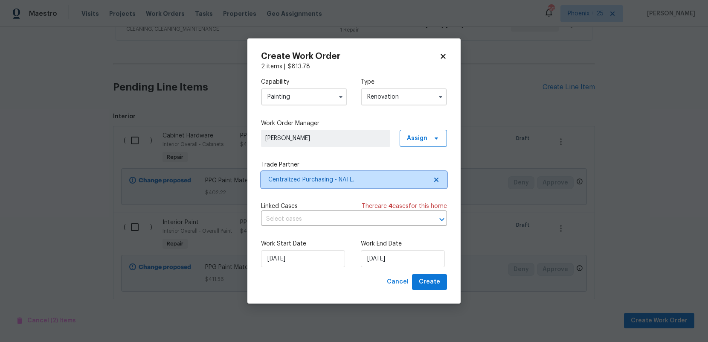
scroll to position [0, 0]
click at [428, 280] on span "Create" at bounding box center [429, 281] width 21 height 11
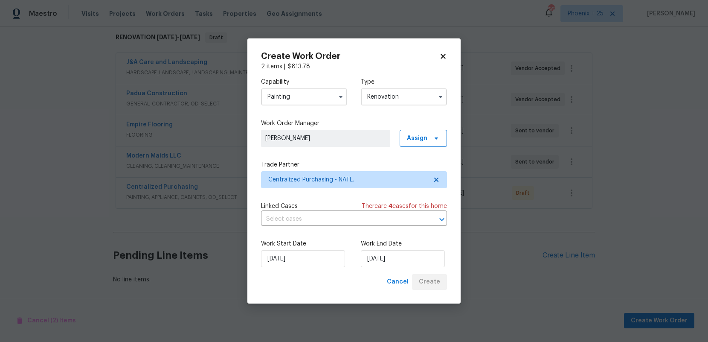
scroll to position [138, 0]
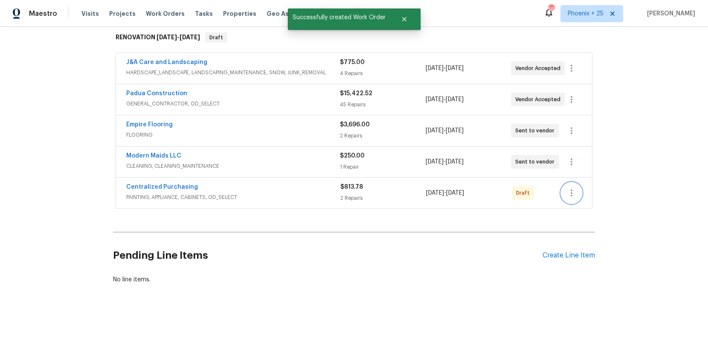
click at [568, 192] on icon "button" at bounding box center [571, 193] width 10 height 10
click at [569, 193] on li "Send to Vendor" at bounding box center [607, 193] width 92 height 14
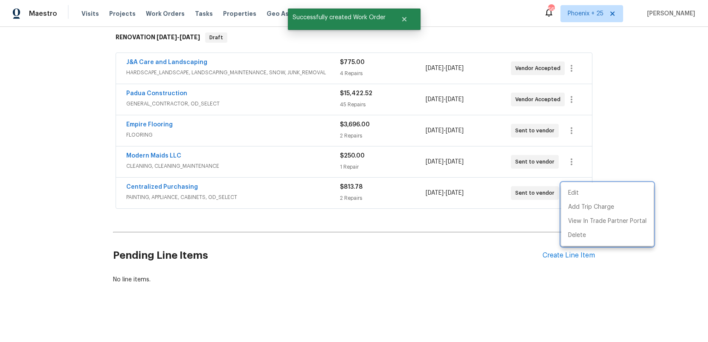
drag, startPoint x: 180, startPoint y: 164, endPoint x: 171, endPoint y: 175, distance: 14.9
click at [177, 164] on div at bounding box center [354, 171] width 708 height 342
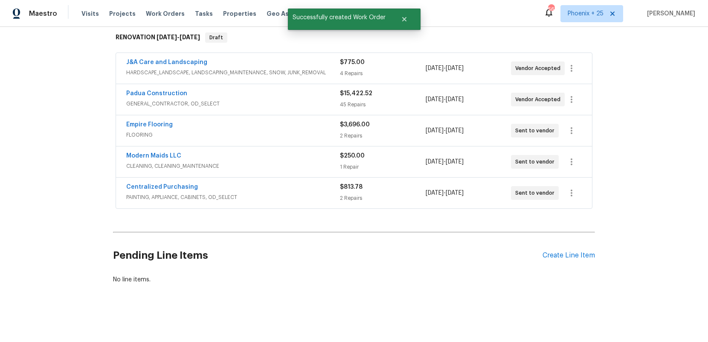
click at [175, 182] on div "Centralized Purchasing PAINTING, APPLIANCE, CABINETS, OD_SELECT $813.78 2 Repai…" at bounding box center [354, 192] width 476 height 31
click at [174, 185] on link "Centralized Purchasing" at bounding box center [162, 187] width 72 height 6
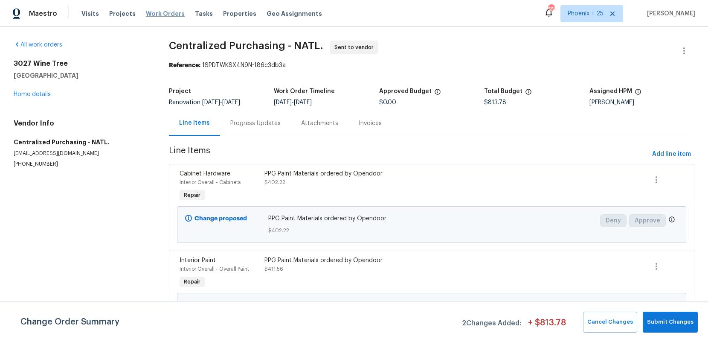
click at [169, 14] on span "Work Orders" at bounding box center [165, 13] width 39 height 9
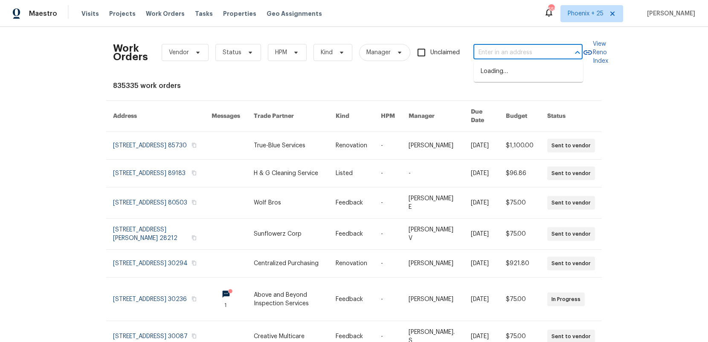
click at [533, 52] on input "text" at bounding box center [515, 52] width 85 height 13
paste input "[STREET_ADDRESS]"
type input "[STREET_ADDRESS]"
click at [524, 72] on li "[STREET_ADDRESS]" at bounding box center [528, 71] width 109 height 14
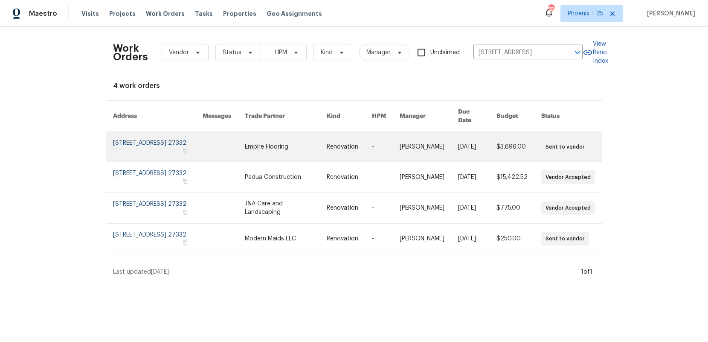
click at [284, 161] on link at bounding box center [286, 147] width 82 height 30
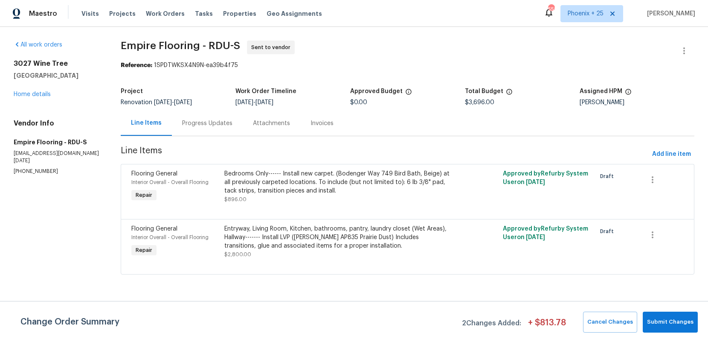
click at [25, 88] on div "[STREET_ADDRESS] Home details" at bounding box center [57, 78] width 87 height 39
click at [29, 95] on link "Home details" at bounding box center [32, 94] width 37 height 6
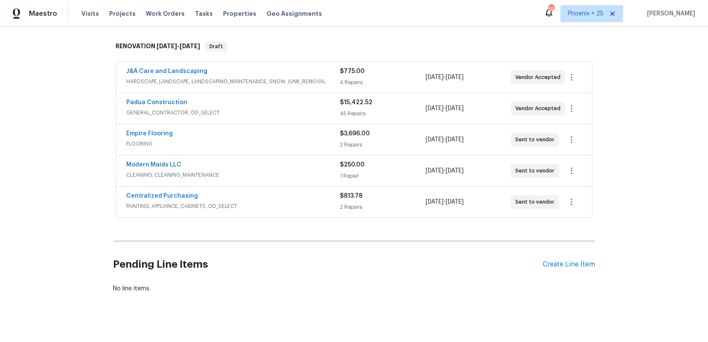
scroll to position [138, 0]
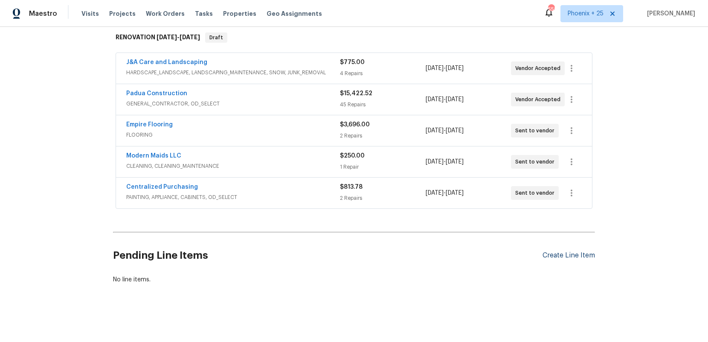
click at [546, 252] on div "Create Line Item" at bounding box center [568, 255] width 52 height 8
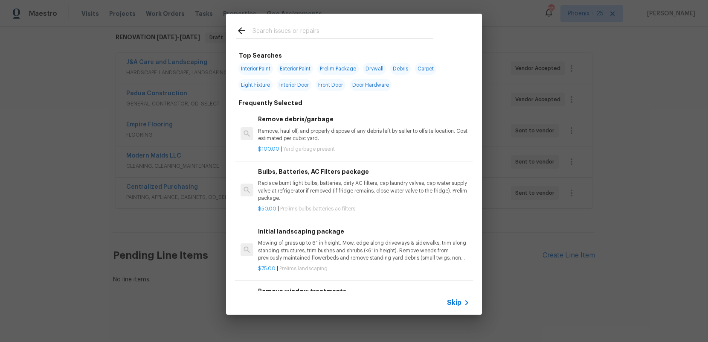
click at [262, 32] on input "text" at bounding box center [342, 32] width 181 height 13
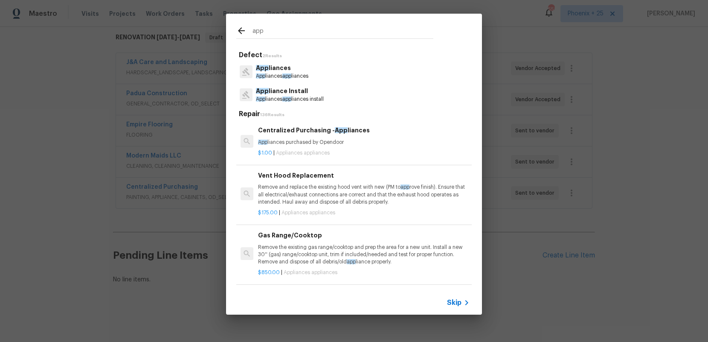
type input "app"
click at [372, 137] on div "Centralized Purchasing - App liances App liances purchased by Opendoor" at bounding box center [363, 135] width 211 height 20
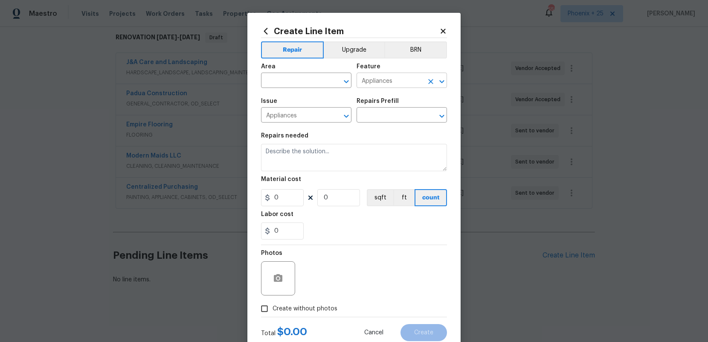
type textarea "Appliances purchased by Opendoor"
type input "1"
type input "Centralized Purchasing - Appliances $1.00"
type input "1"
click at [445, 31] on icon at bounding box center [443, 31] width 8 height 8
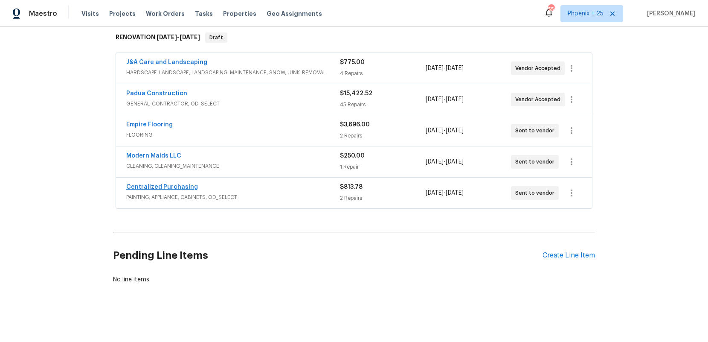
click at [187, 192] on div "Centralized Purchasing" at bounding box center [233, 188] width 214 height 10
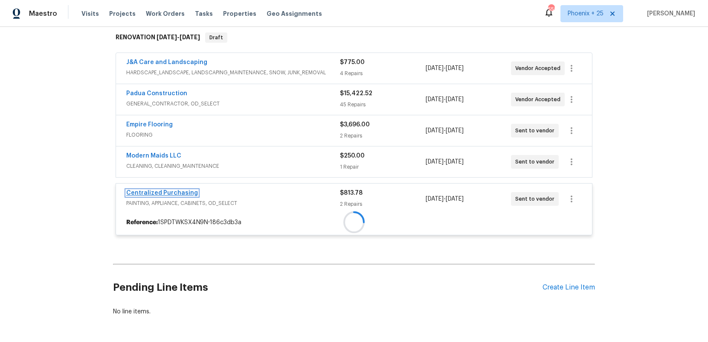
click at [185, 191] on link "Centralized Purchasing" at bounding box center [162, 193] width 72 height 6
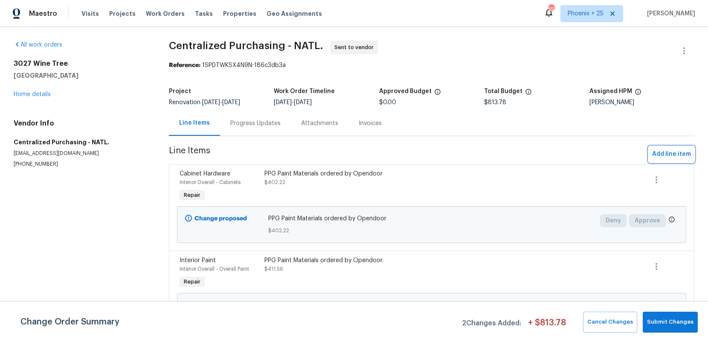
click at [614, 158] on button "Add line item" at bounding box center [672, 154] width 46 height 16
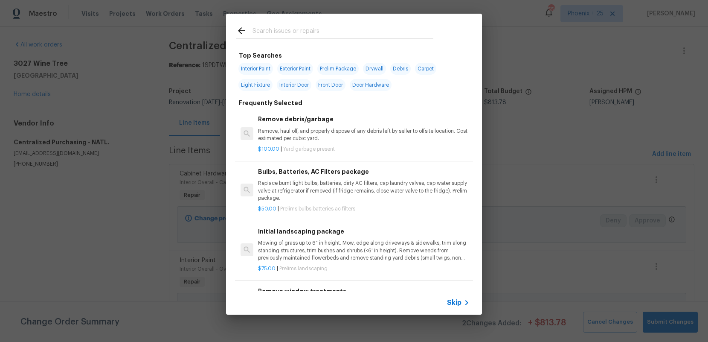
click at [329, 28] on input "text" at bounding box center [342, 32] width 181 height 13
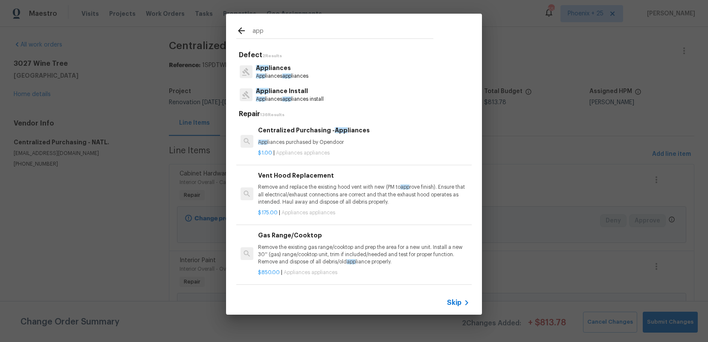
type input "app"
click at [370, 137] on div "Centralized Purchasing - App liances App liances purchased by Opendoor" at bounding box center [363, 135] width 211 height 20
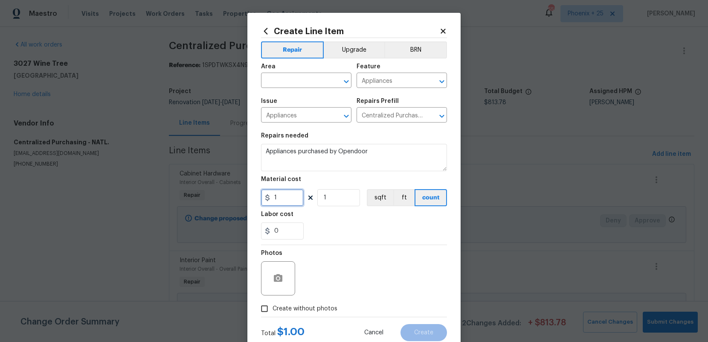
drag, startPoint x: 284, startPoint y: 200, endPoint x: 259, endPoint y: 193, distance: 25.5
click at [259, 193] on div "Create Line Item Repair Upgrade BRN Area ​ Feature Appliances ​ Issue Appliance…" at bounding box center [353, 184] width 213 height 342
type input "2531.36"
click at [288, 89] on span "Area ​" at bounding box center [306, 75] width 90 height 35
click at [286, 85] on input "text" at bounding box center [294, 81] width 67 height 13
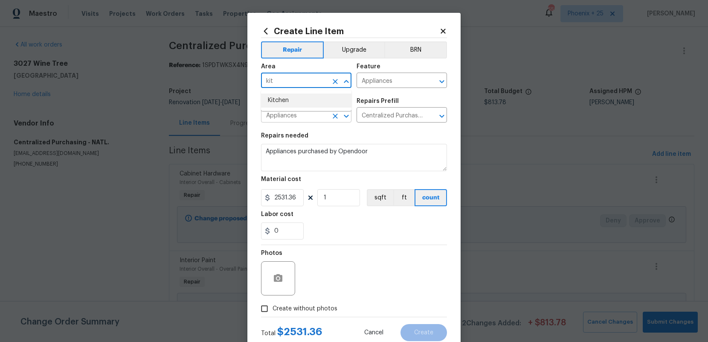
type input "kit"
click at [318, 116] on input "Appliances" at bounding box center [294, 115] width 67 height 13
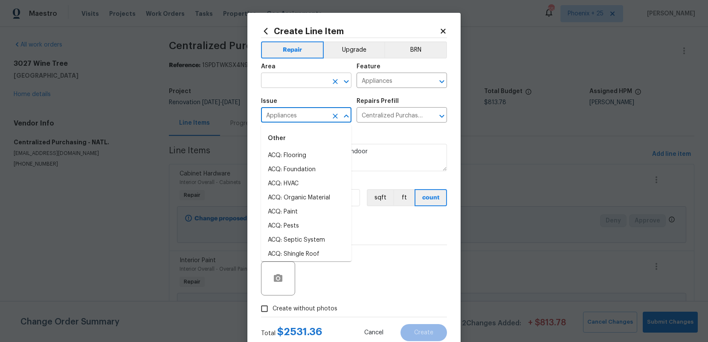
click at [297, 85] on input "text" at bounding box center [294, 81] width 67 height 13
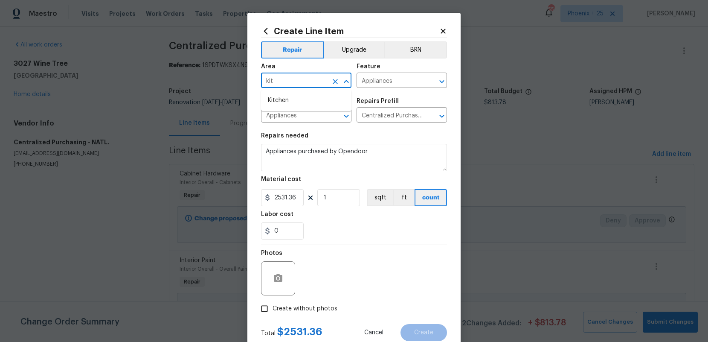
click at [295, 93] on ul "Kitchen" at bounding box center [306, 100] width 90 height 21
click at [296, 96] on li "Kitchen" at bounding box center [306, 100] width 90 height 14
type input "Kitchen"
click at [304, 292] on label "Create without photos" at bounding box center [296, 308] width 81 height 16
click at [272, 292] on input "Create without photos" at bounding box center [264, 308] width 16 height 16
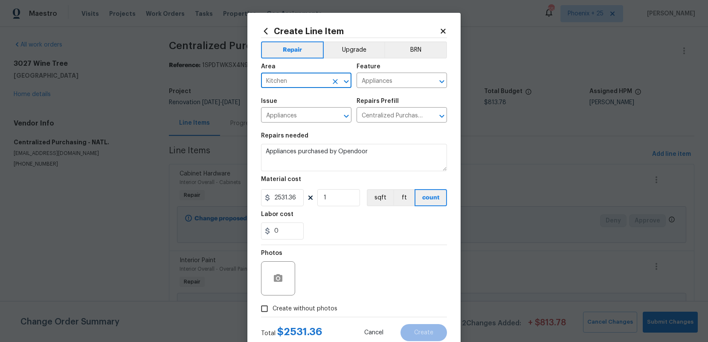
checkbox input "true"
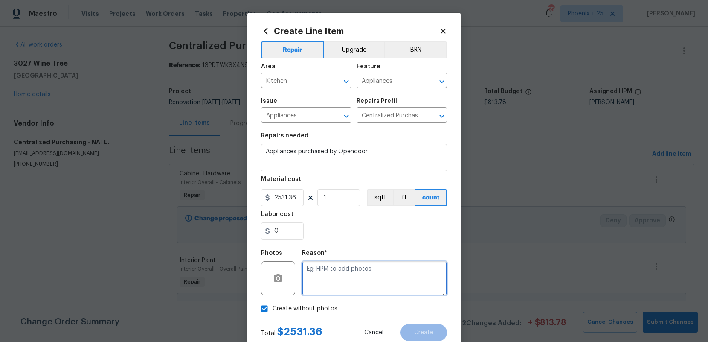
click at [319, 285] on textarea at bounding box center [374, 278] width 145 height 34
type textarea "NA"
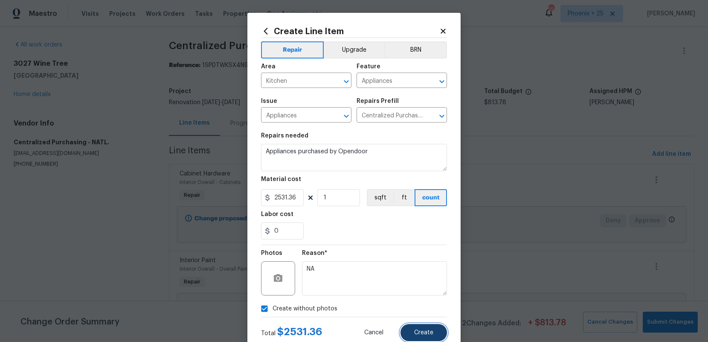
click at [419, 292] on button "Create" at bounding box center [423, 332] width 46 height 17
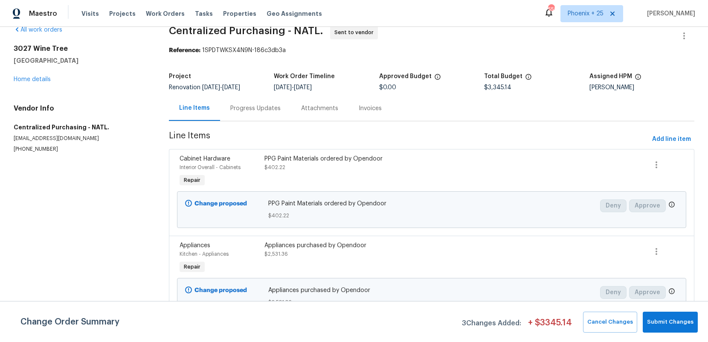
scroll to position [22, 0]
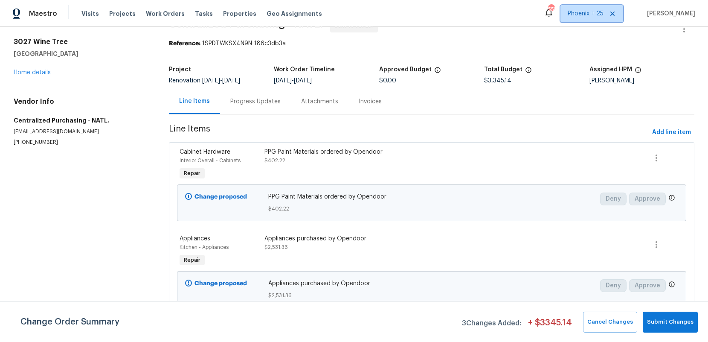
click at [586, 13] on span "Phoenix + 25" at bounding box center [586, 13] width 36 height 9
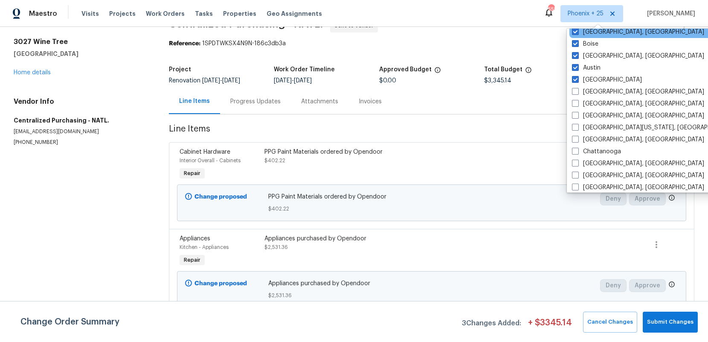
scroll to position [257, 0]
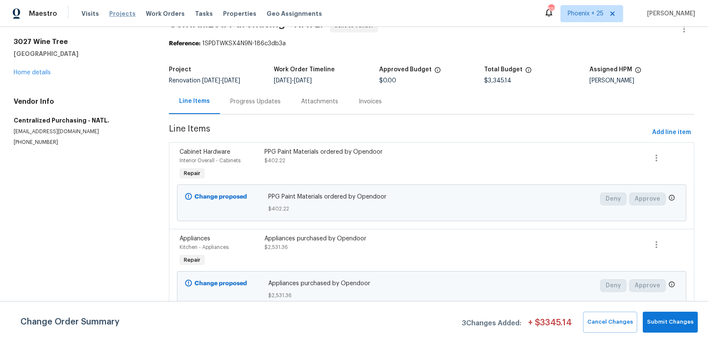
drag, startPoint x: 235, startPoint y: 41, endPoint x: 127, endPoint y: 12, distance: 111.9
click at [214, 38] on section "Centralized Purchasing - NATL. Sent to vendor Reference: 1SPDTWKSX4N9N-186c3db3…" at bounding box center [431, 216] width 525 height 394
click at [162, 9] on span "Work Orders" at bounding box center [165, 13] width 39 height 9
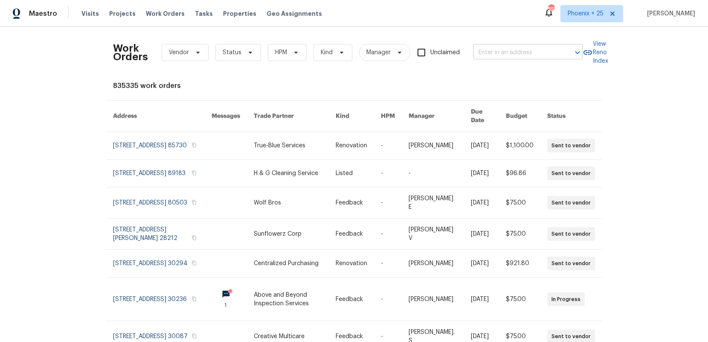
click at [542, 57] on input "text" at bounding box center [515, 52] width 85 height 13
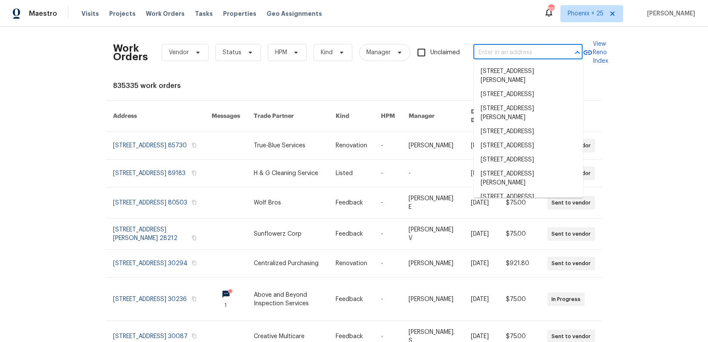
paste input "[STREET_ADDRESS]"
type input "[STREET_ADDRESS]"
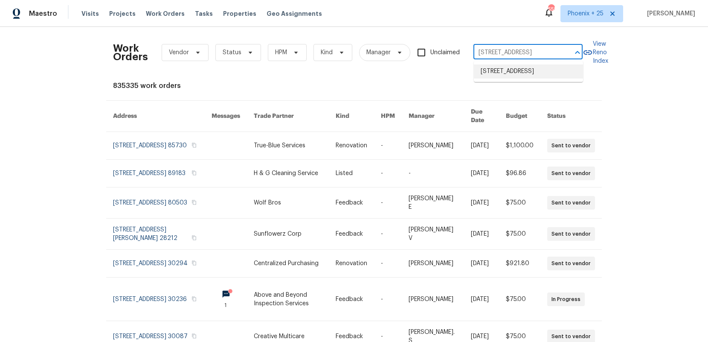
click at [536, 70] on li "[STREET_ADDRESS]" at bounding box center [528, 71] width 109 height 14
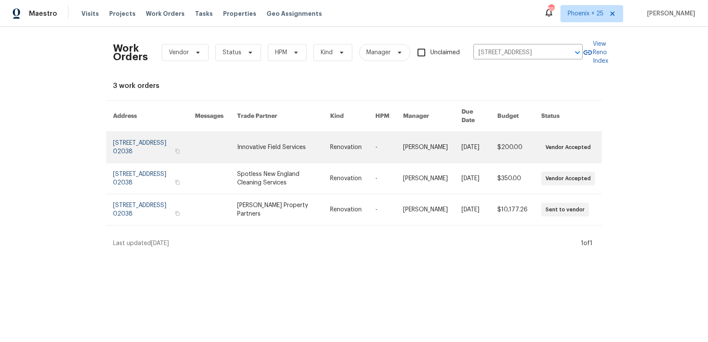
click at [253, 137] on link at bounding box center [283, 147] width 93 height 31
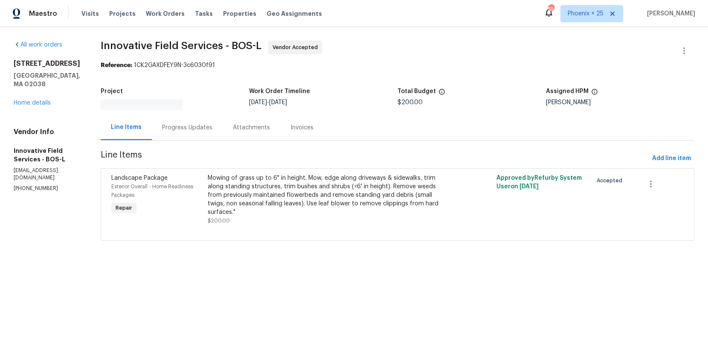
click at [25, 85] on div "[STREET_ADDRESS] Home details" at bounding box center [47, 83] width 67 height 48
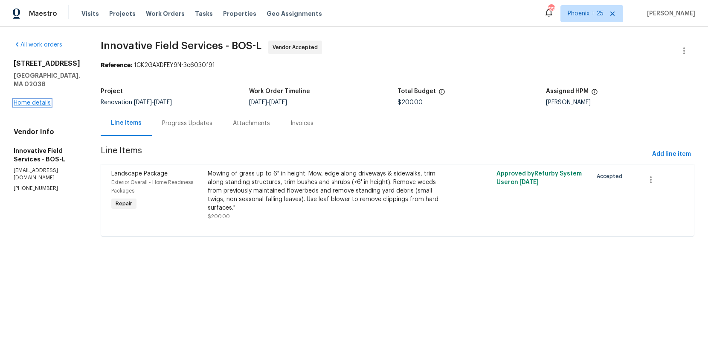
click at [29, 100] on link "Home details" at bounding box center [32, 103] width 37 height 6
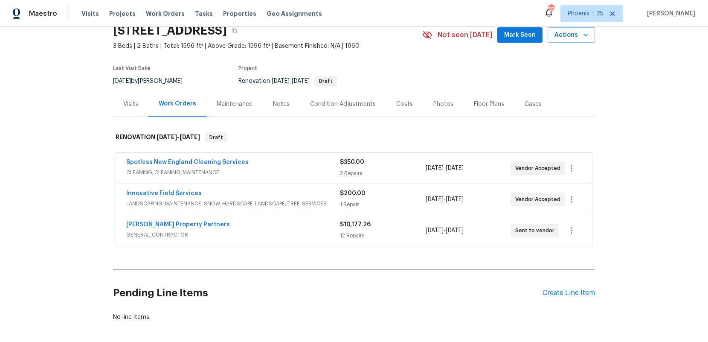
scroll to position [74, 0]
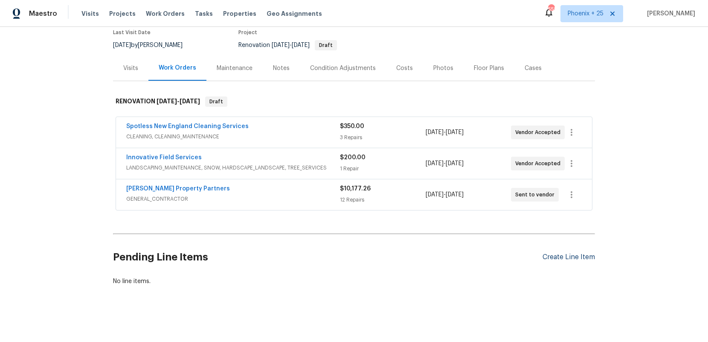
click at [583, 258] on div "Create Line Item" at bounding box center [568, 257] width 52 height 8
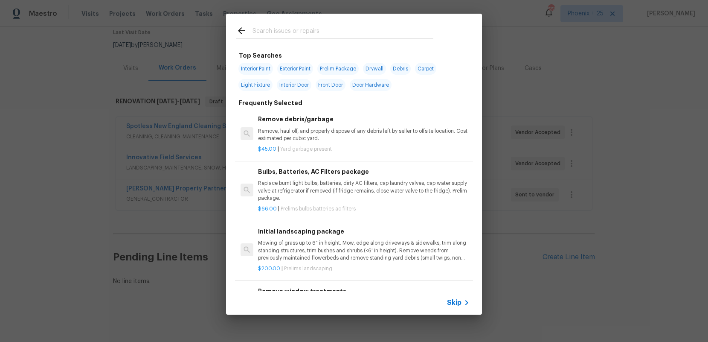
click at [323, 30] on input "text" at bounding box center [342, 32] width 181 height 13
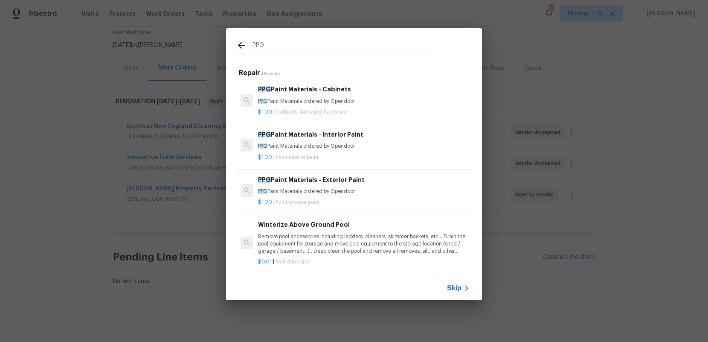
type input "PPG"
click at [404, 167] on div "PPG Paint Materials - Exterior Paint PPG Paint Materials ordered by Opendoor $1…" at bounding box center [354, 191] width 238 height 48
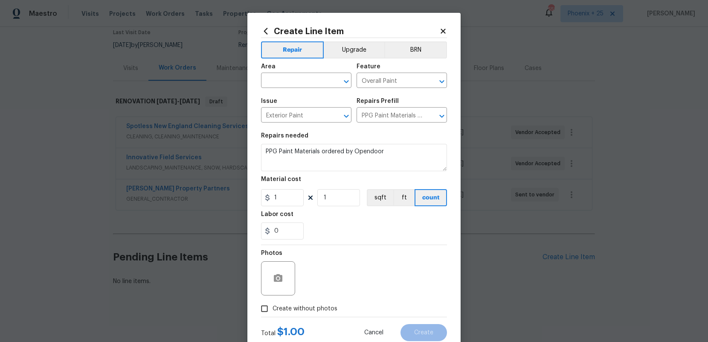
click at [265, 31] on icon at bounding box center [266, 31] width 4 height 6
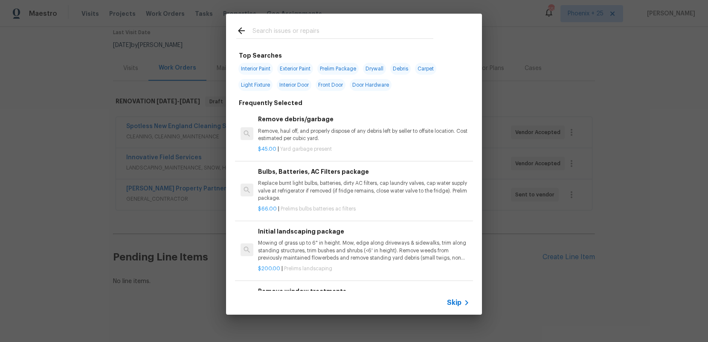
click at [298, 32] on input "text" at bounding box center [342, 32] width 181 height 13
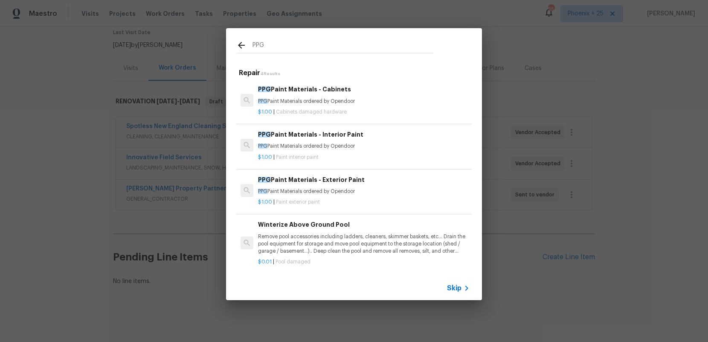
type input "PPG"
click at [377, 154] on p "$1.00 | Paint interior paint" at bounding box center [363, 157] width 211 height 7
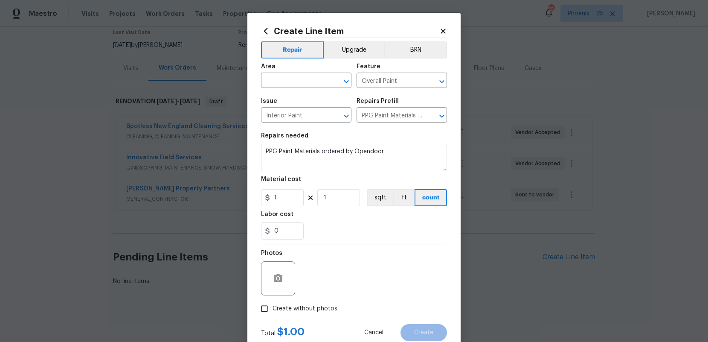
type input "PPG Paint Materials - Interior Paint $1.00"
drag, startPoint x: 293, startPoint y: 201, endPoint x: 252, endPoint y: 196, distance: 40.8
click at [252, 196] on div "Create Line Item Repair Upgrade BRN Area ​ Feature Overall Paint ​ Issue Interi…" at bounding box center [353, 184] width 213 height 342
type input "383.04"
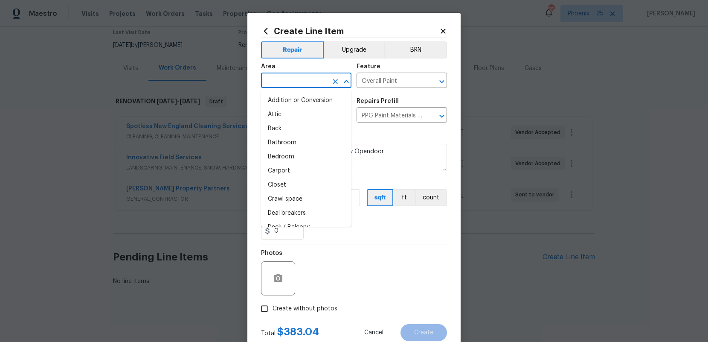
click at [278, 86] on input "text" at bounding box center [294, 81] width 67 height 13
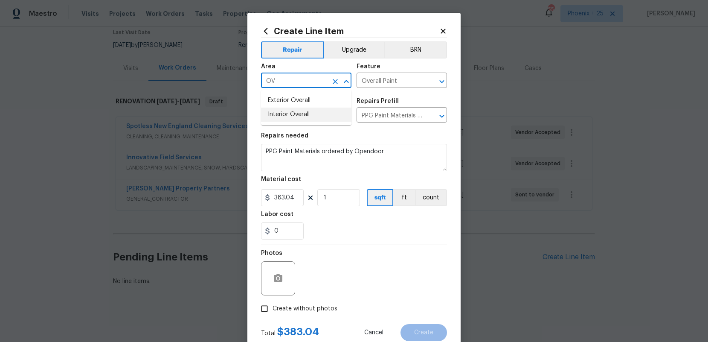
click at [304, 120] on li "Interior Overall" at bounding box center [306, 114] width 90 height 14
type input "Interior Overall"
click at [328, 292] on label "Create without photos" at bounding box center [296, 308] width 81 height 16
click at [272, 292] on input "Create without photos" at bounding box center [264, 308] width 16 height 16
checkbox input "true"
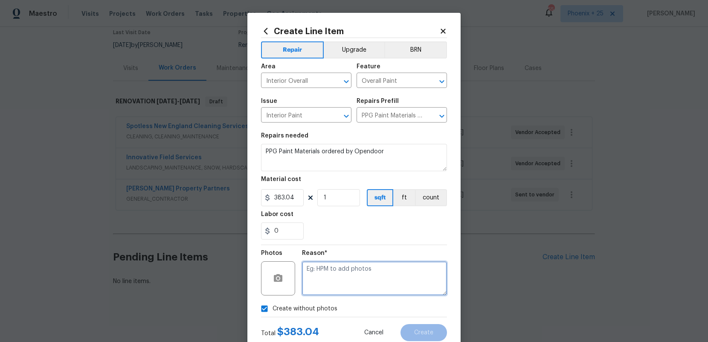
click at [332, 282] on textarea at bounding box center [374, 278] width 145 height 34
type textarea "NA"
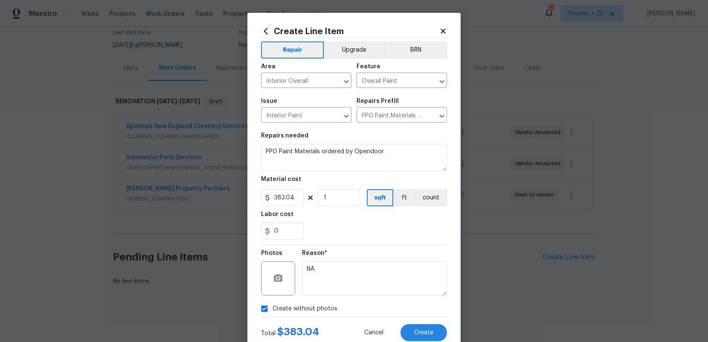
drag, startPoint x: 406, startPoint y: 319, endPoint x: 414, endPoint y: 323, distance: 8.6
click at [407, 292] on div "Total $ 383.04 Cancel Create" at bounding box center [354, 329] width 186 height 24
click at [414, 292] on div "Total $ 383.04 Cancel Create" at bounding box center [354, 329] width 186 height 24
click at [414, 292] on button "Create" at bounding box center [423, 332] width 46 height 17
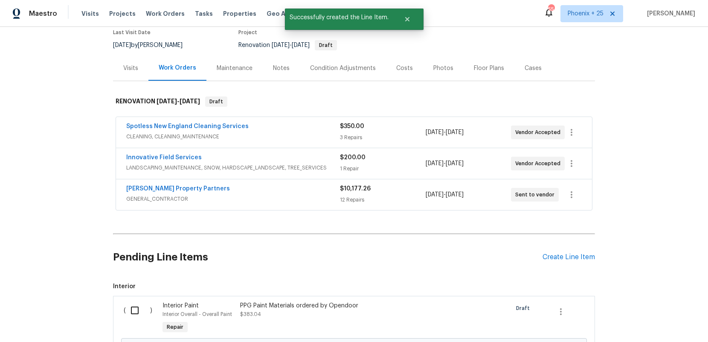
scroll to position [133, 0]
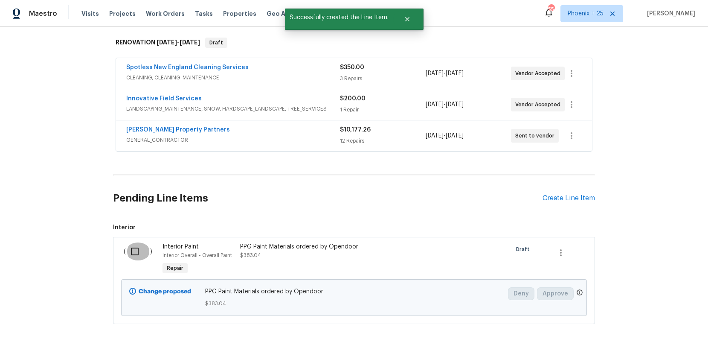
click at [141, 244] on input "checkbox" at bounding box center [138, 251] width 24 height 18
checkbox input "true"
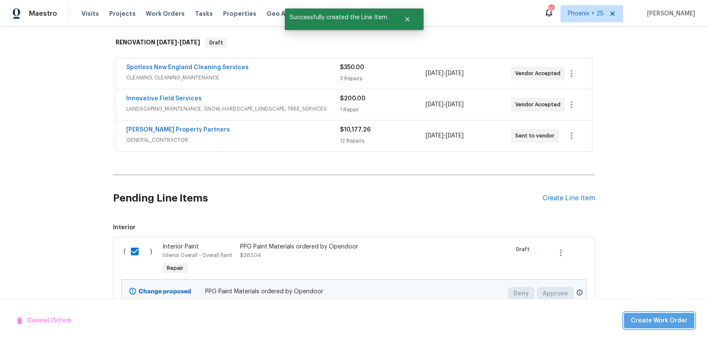
click at [614, 292] on span "Create Work Order" at bounding box center [659, 320] width 57 height 11
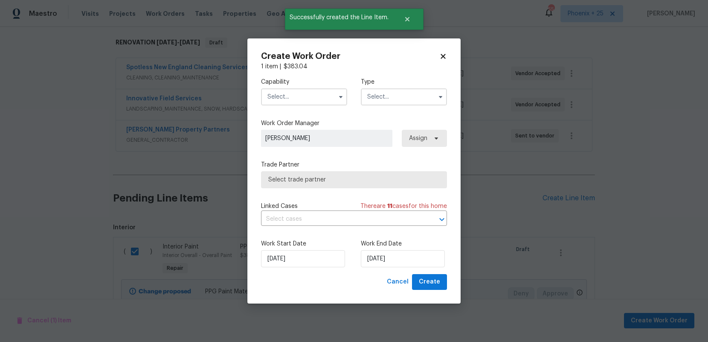
click at [287, 104] on div "Capability Type" at bounding box center [354, 91] width 186 height 41
click at [287, 102] on input "text" at bounding box center [304, 96] width 86 height 17
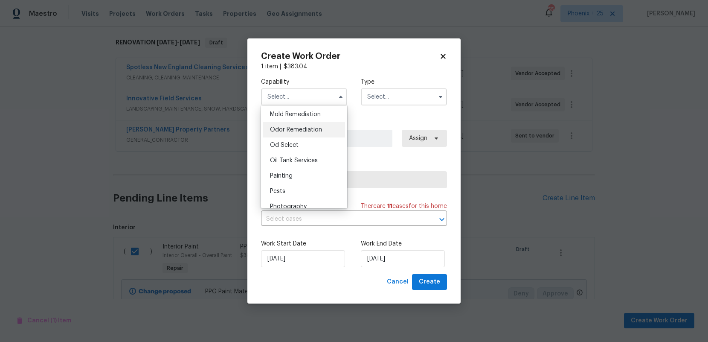
scroll to position [656, 0]
click at [312, 170] on div "Painting" at bounding box center [304, 175] width 82 height 15
type input "Painting"
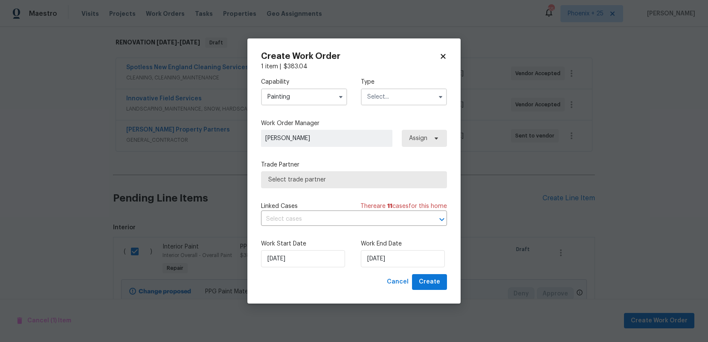
drag, startPoint x: 392, startPoint y: 93, endPoint x: 391, endPoint y: 100, distance: 6.6
click at [392, 94] on input "text" at bounding box center [404, 96] width 86 height 17
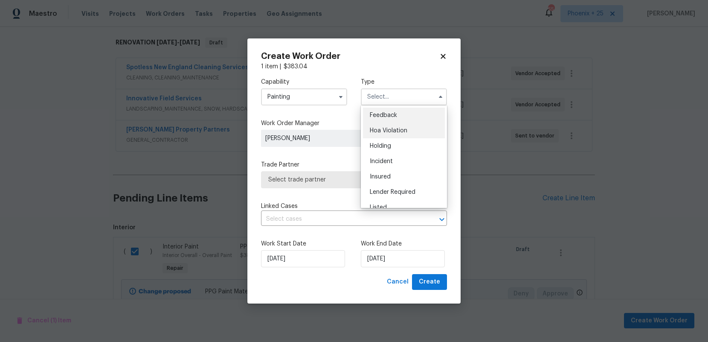
scroll to position [194, 0]
click at [401, 135] on div "Renovation" at bounding box center [404, 136] width 82 height 15
type input "Renovation"
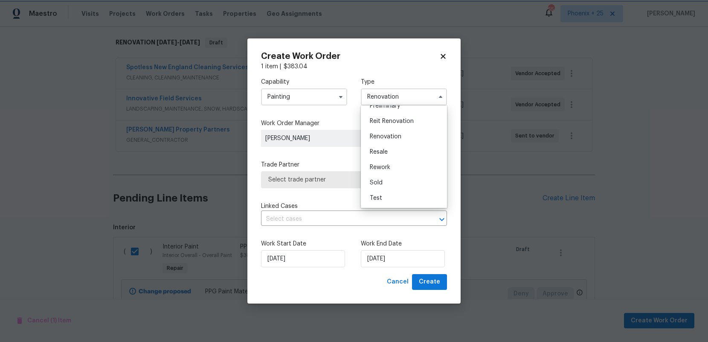
scroll to position [0, 0]
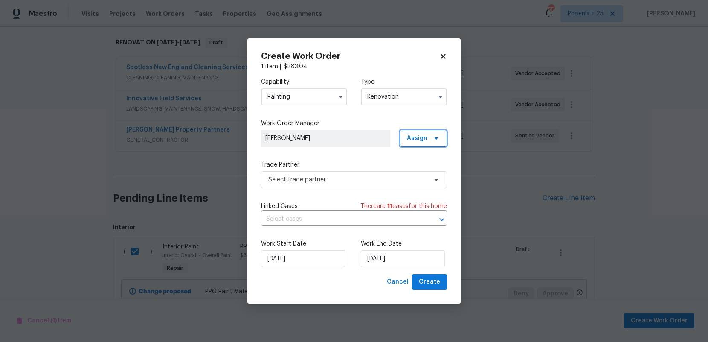
click at [420, 143] on span "Assign" at bounding box center [423, 138] width 47 height 17
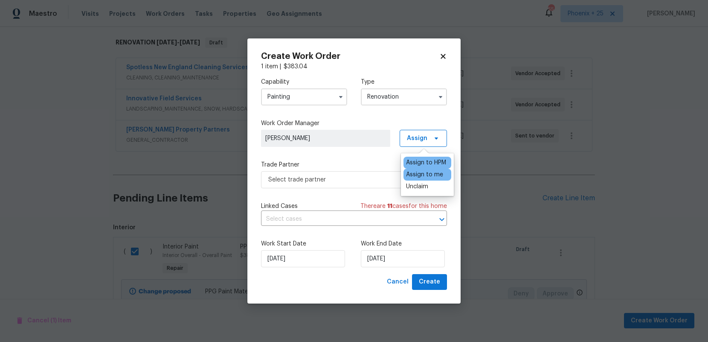
click at [420, 172] on div "Assign to me" at bounding box center [424, 174] width 37 height 9
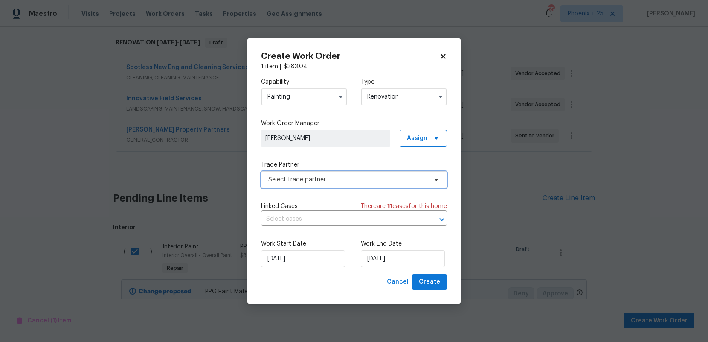
click at [368, 172] on span "Select trade partner" at bounding box center [354, 179] width 186 height 17
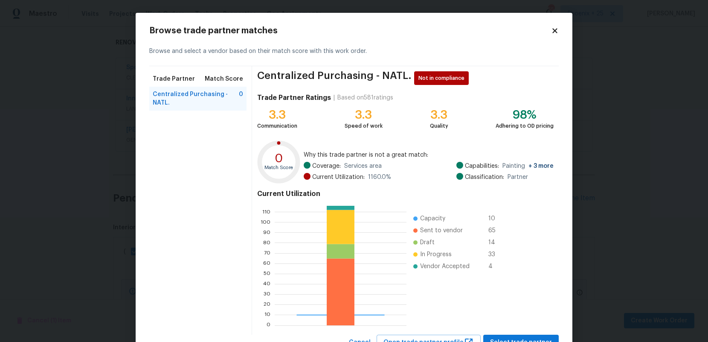
scroll to position [35, 0]
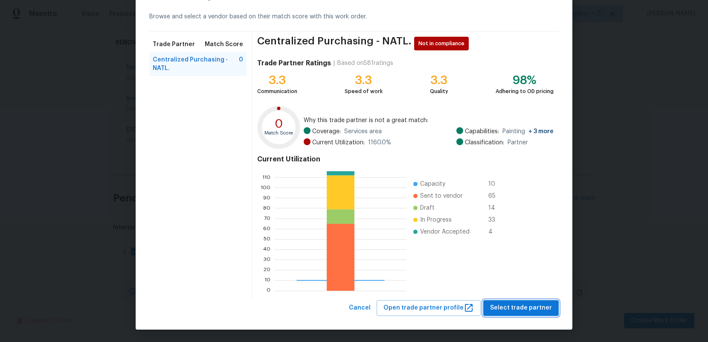
click at [524, 292] on span "Select trade partner" at bounding box center [521, 307] width 62 height 11
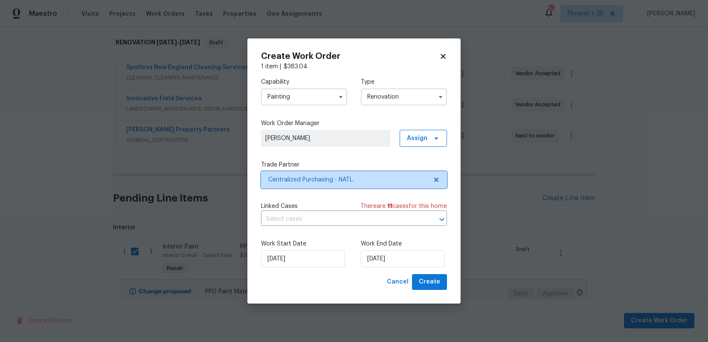
scroll to position [0, 0]
click at [436, 277] on span "Create" at bounding box center [429, 281] width 21 height 11
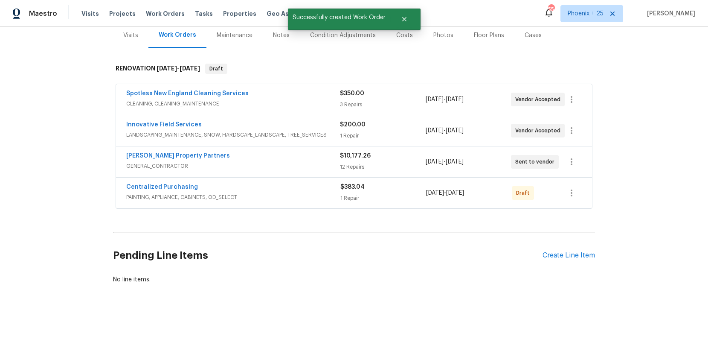
click at [528, 245] on h2 "Pending Line Items" at bounding box center [327, 255] width 429 height 40
click at [565, 191] on button "button" at bounding box center [571, 193] width 20 height 20
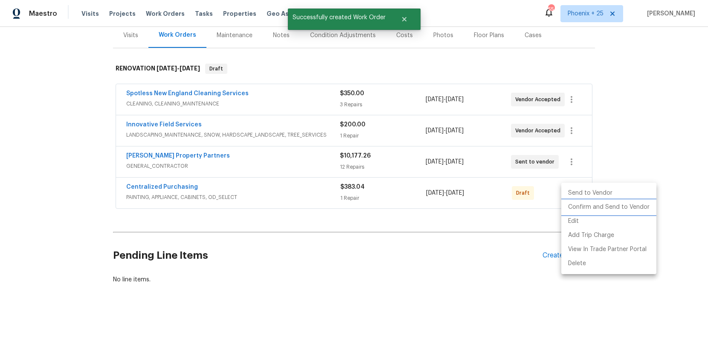
click at [571, 203] on li "Confirm and Send to Vendor" at bounding box center [608, 207] width 95 height 14
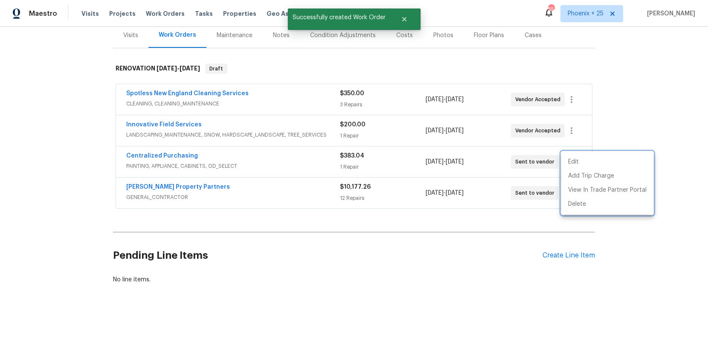
drag, startPoint x: 200, startPoint y: 168, endPoint x: 166, endPoint y: 159, distance: 34.7
click at [187, 165] on div at bounding box center [354, 171] width 708 height 342
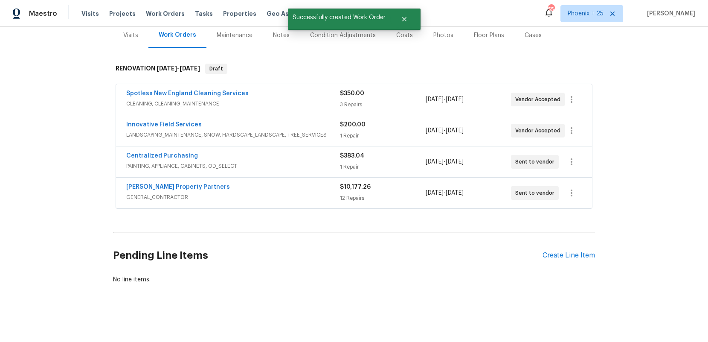
click at [166, 159] on span "Centralized Purchasing" at bounding box center [162, 155] width 72 height 9
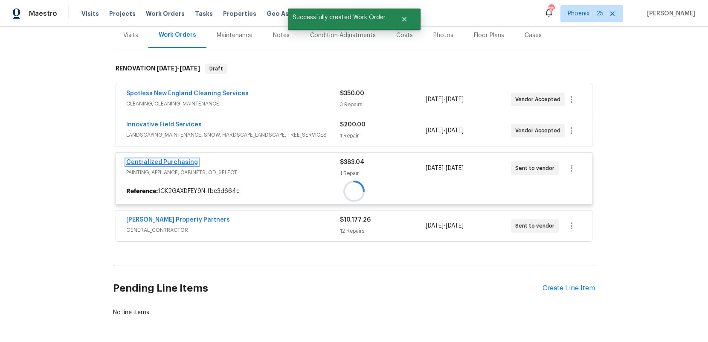
click at [167, 159] on link "Centralized Purchasing" at bounding box center [162, 162] width 72 height 6
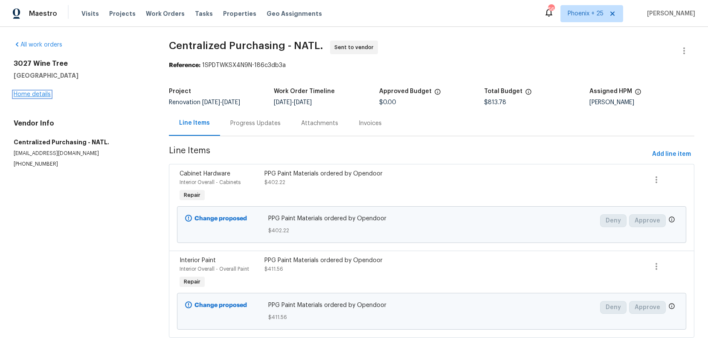
click at [26, 95] on link "Home details" at bounding box center [32, 94] width 37 height 6
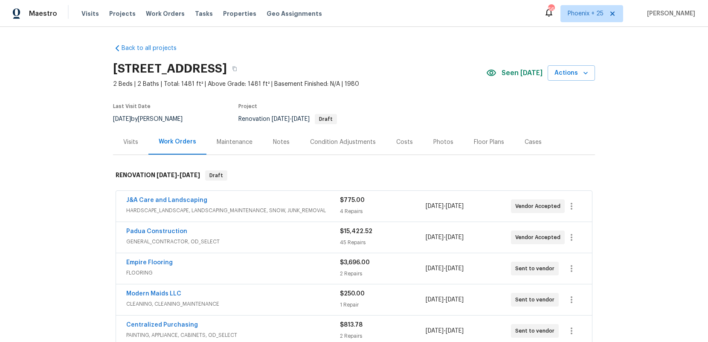
click at [137, 144] on div "Visits" at bounding box center [130, 142] width 15 height 9
